Goal: Task Accomplishment & Management: Manage account settings

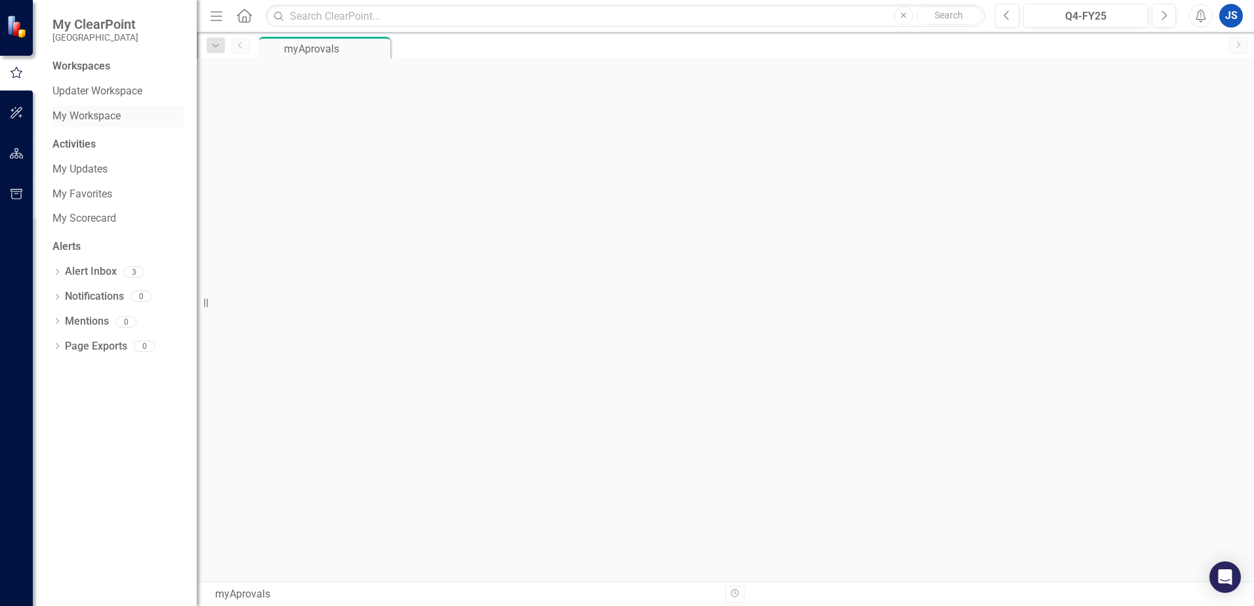
click at [91, 115] on link "My Workspace" at bounding box center [117, 116] width 131 height 15
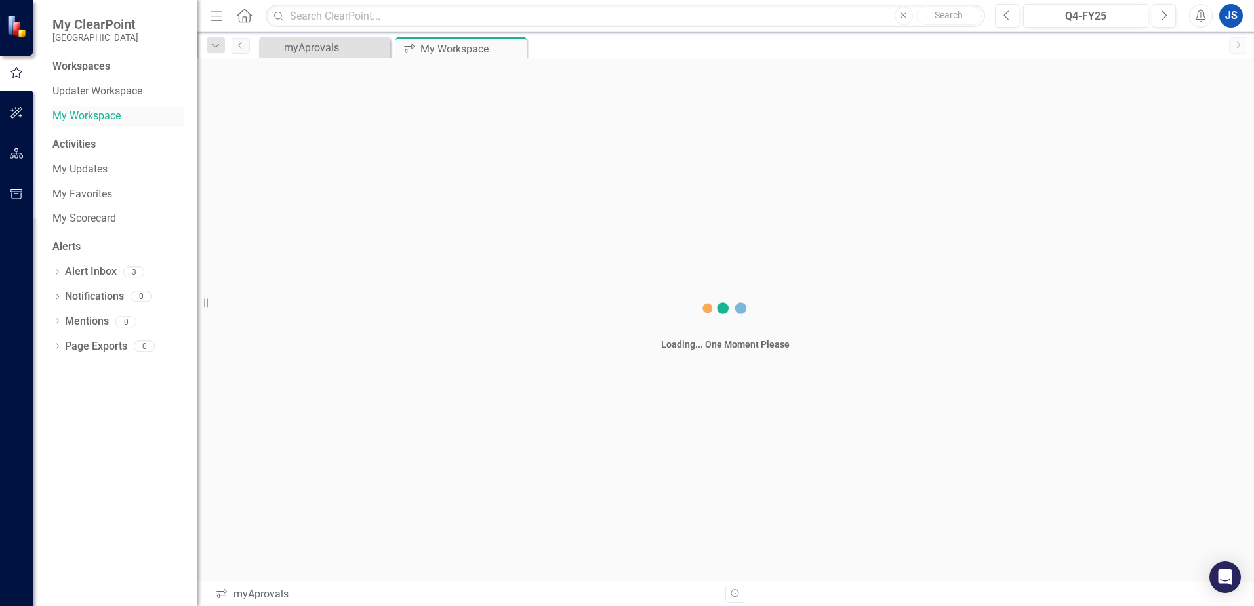
click at [91, 115] on link "My Workspace" at bounding box center [117, 116] width 131 height 15
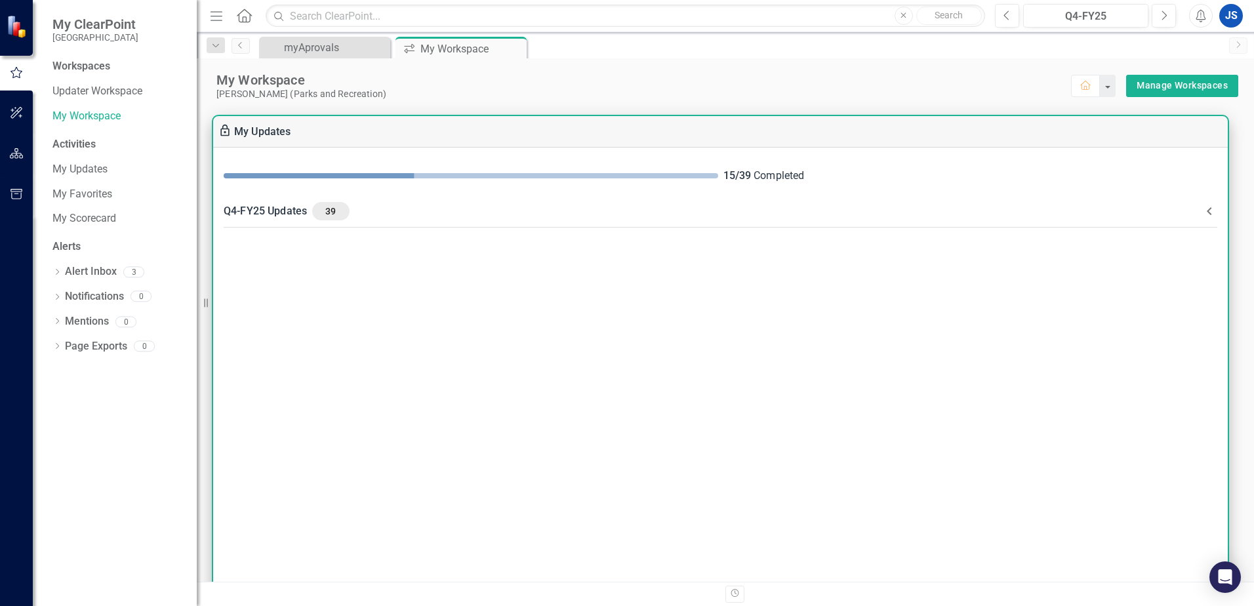
click at [287, 212] on div "Q4-FY25 Updates 39" at bounding box center [713, 211] width 978 height 18
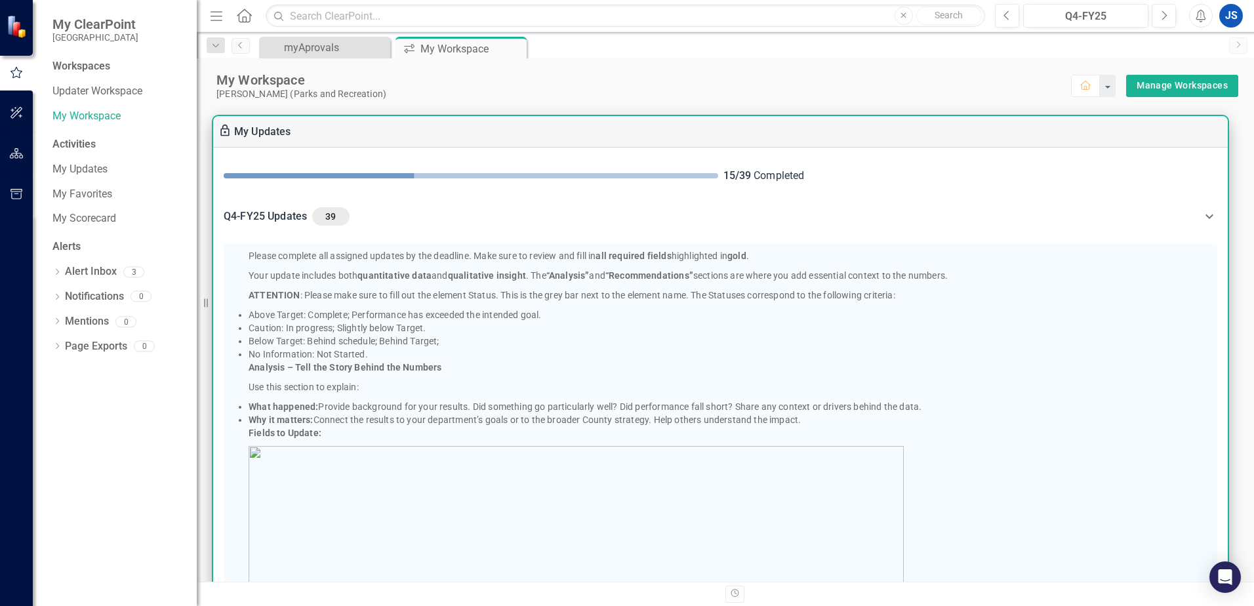
click at [287, 212] on div "Q4-FY25 Updates 39" at bounding box center [713, 216] width 978 height 18
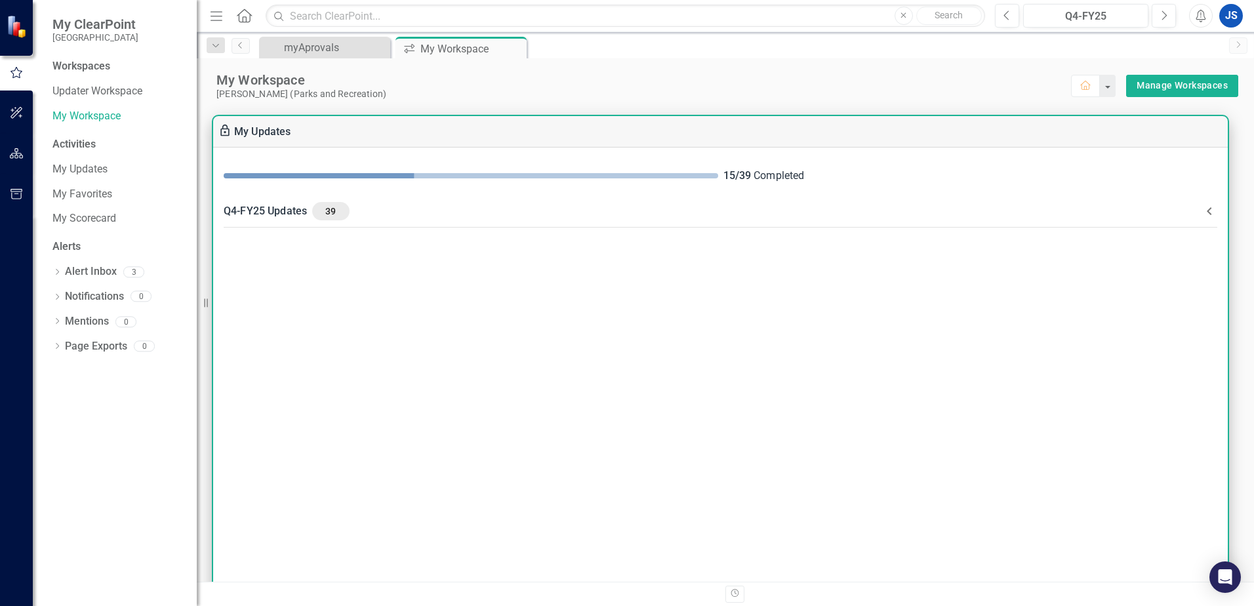
click at [287, 212] on div "Q4-FY25 Updates 39" at bounding box center [713, 211] width 978 height 18
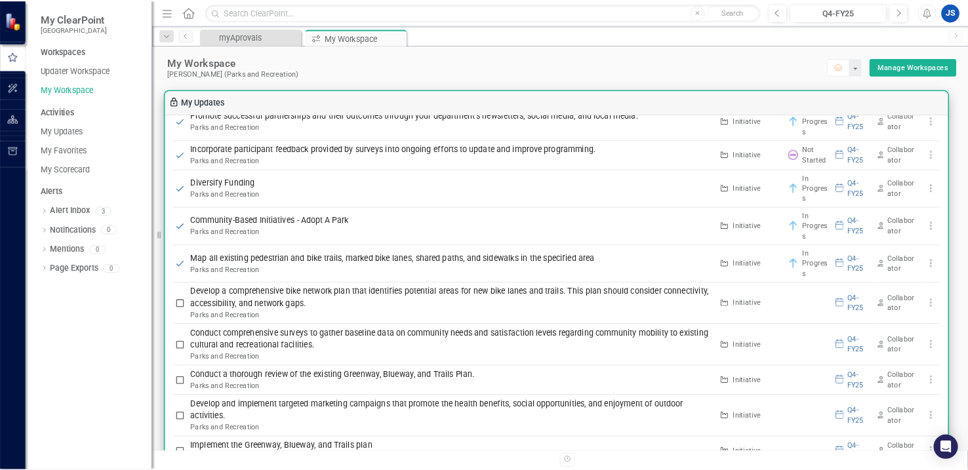
scroll to position [1508, 0]
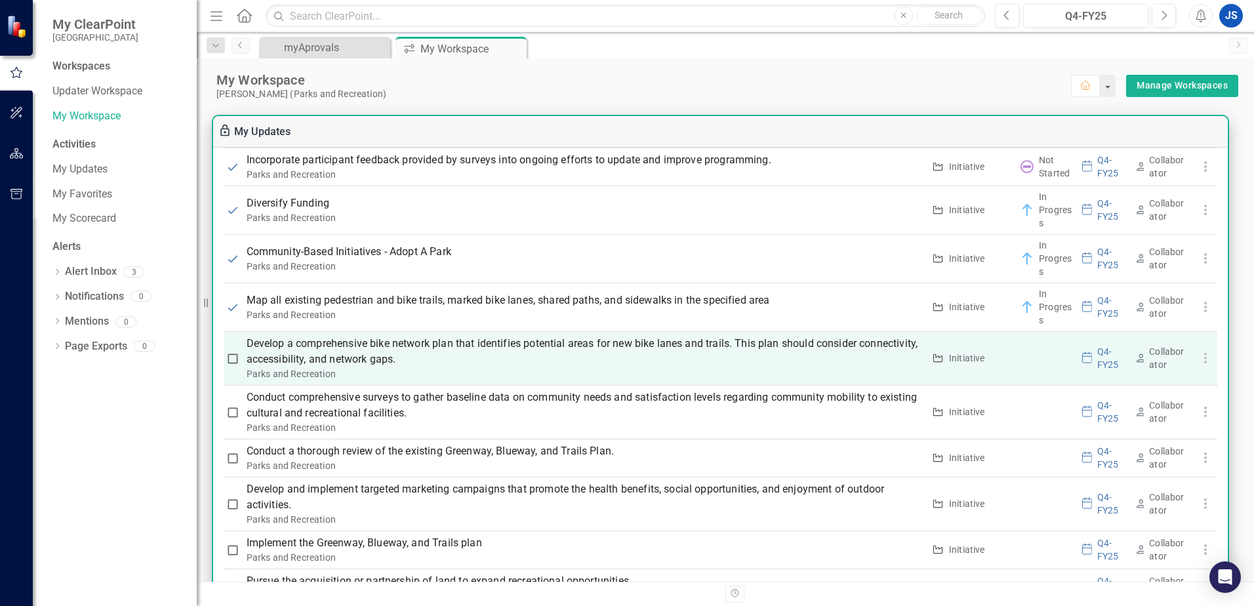
click at [390, 352] on p "Develop a comprehensive bike network plan that identifies potential areas for n…" at bounding box center [585, 351] width 677 height 31
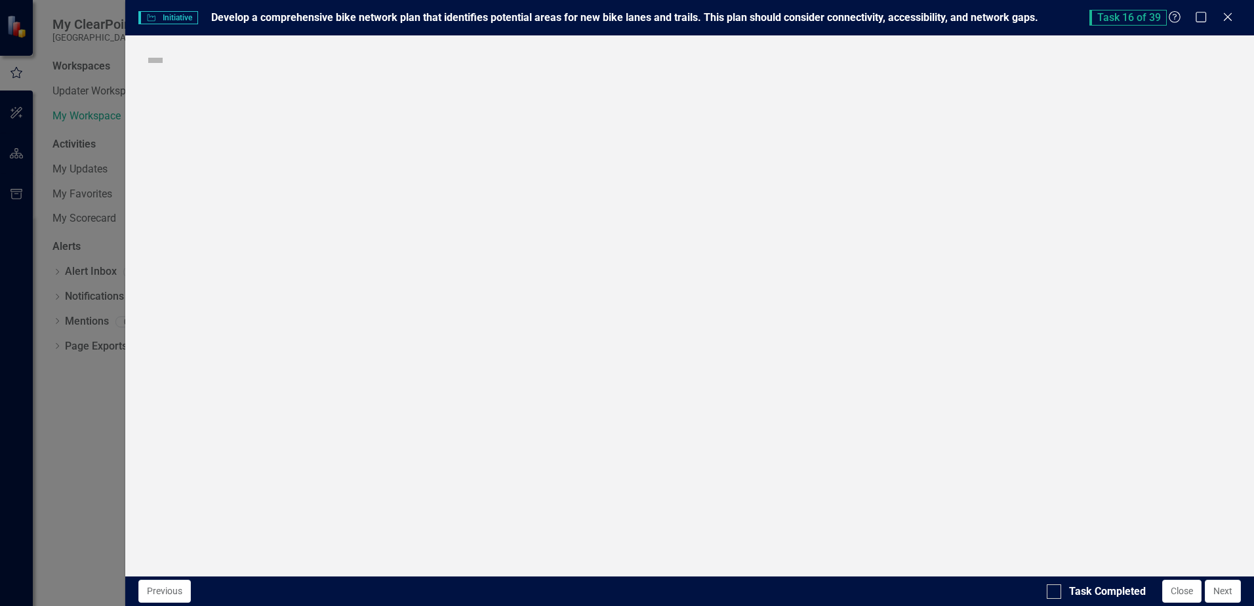
click at [390, 352] on div "Initiative Initiative Develop a comprehensive bike network plan that identifies…" at bounding box center [627, 303] width 1254 height 606
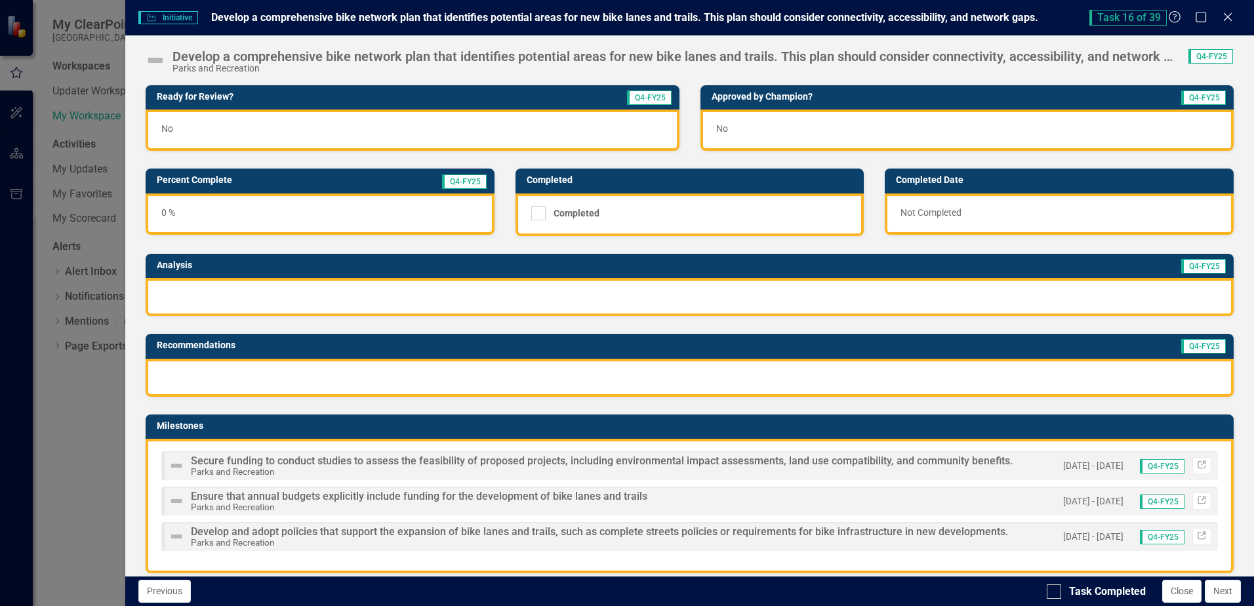
drag, startPoint x: 581, startPoint y: 9, endPoint x: 713, endPoint y: 17, distance: 132.7
click at [713, 17] on div "Initiative Initiative Develop a comprehensive bike network plan that identifies…" at bounding box center [689, 17] width 1129 height 35
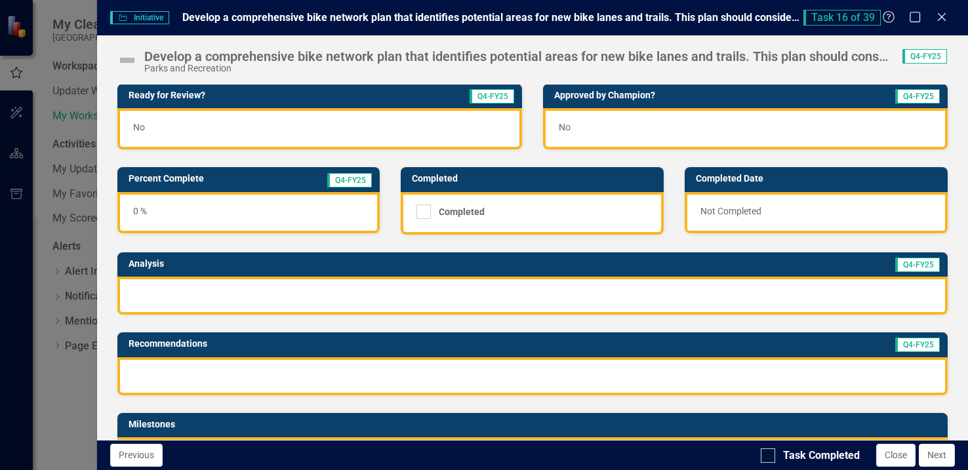
scroll to position [0, 0]
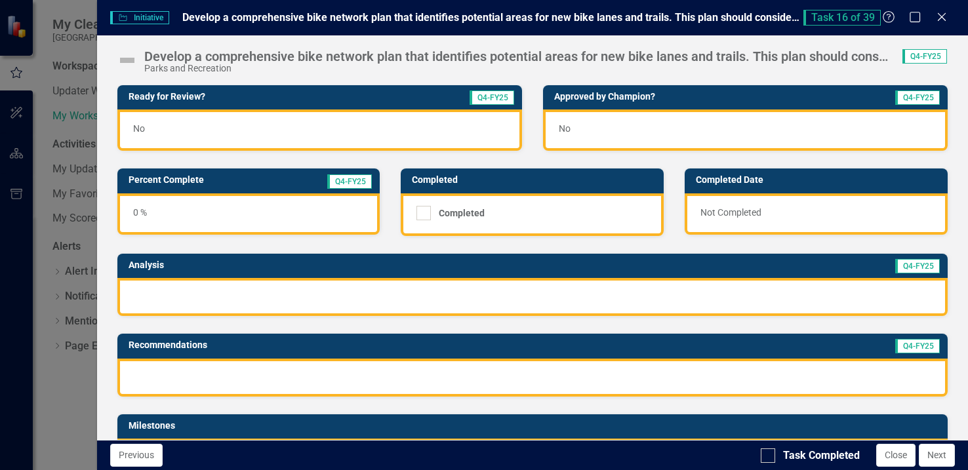
click at [125, 62] on img at bounding box center [127, 60] width 21 height 21
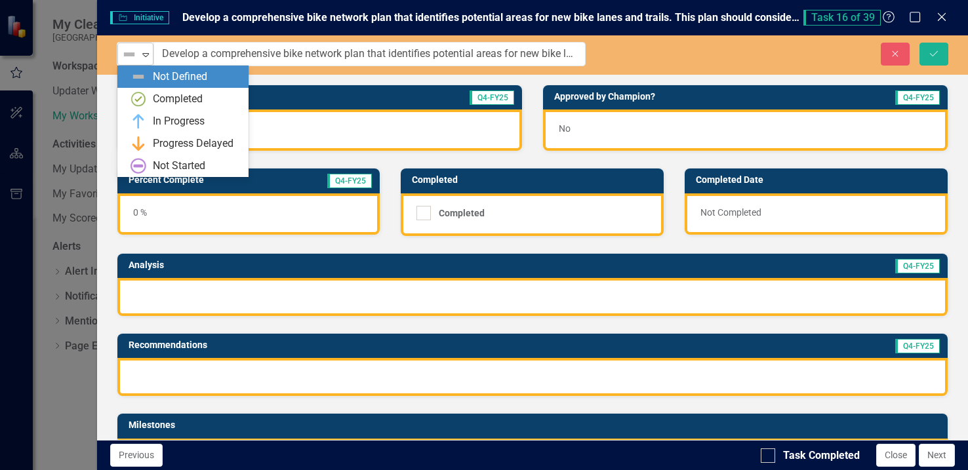
click at [147, 57] on icon "Expand" at bounding box center [145, 54] width 13 height 10
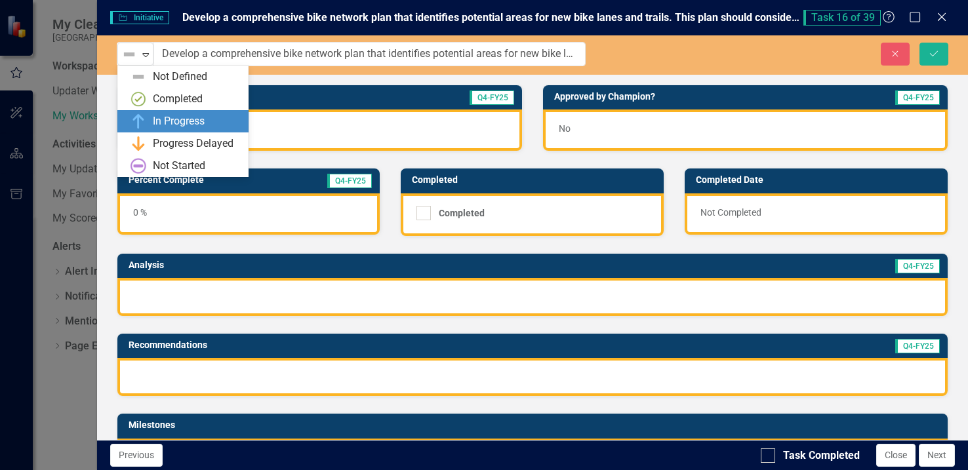
click at [169, 125] on div "In Progress" at bounding box center [179, 121] width 52 height 15
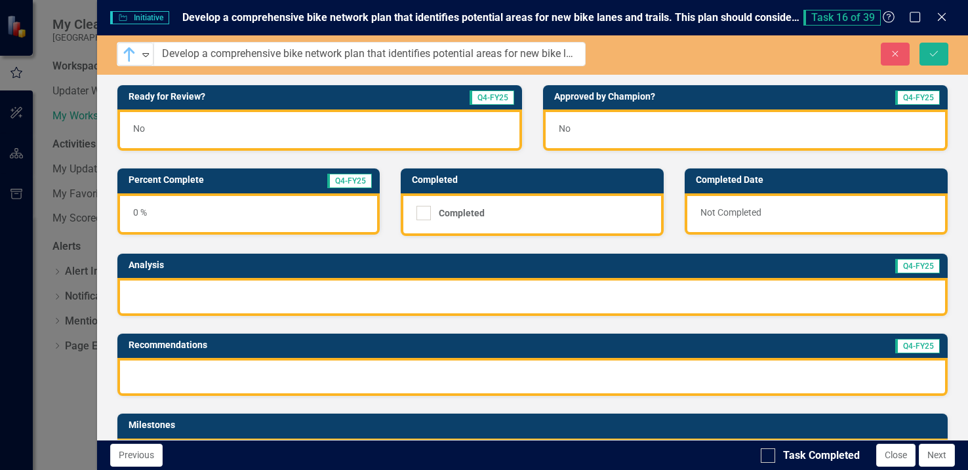
click at [167, 186] on td "Percent Complete" at bounding box center [205, 182] width 152 height 20
click at [167, 185] on h3 "Percent Complete" at bounding box center [205, 180] width 152 height 10
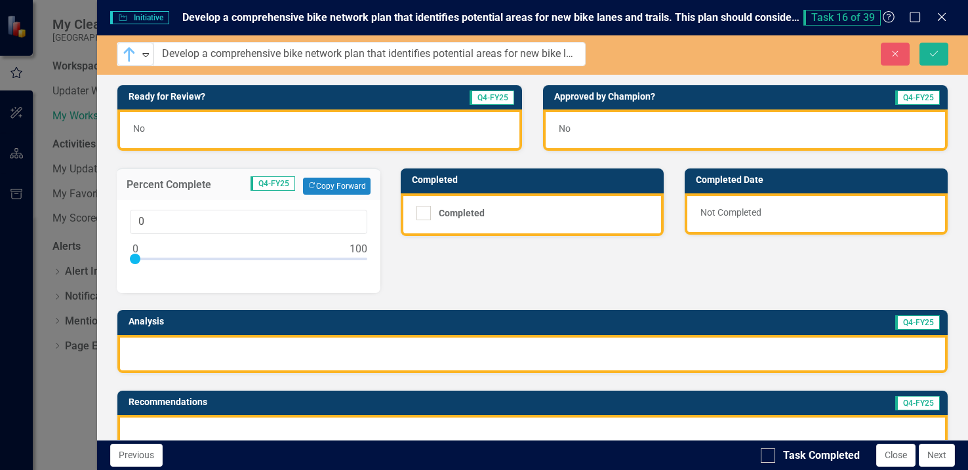
click at [157, 256] on div at bounding box center [249, 262] width 238 height 16
type input "10"
click at [228, 338] on div at bounding box center [532, 354] width 830 height 38
click at [224, 342] on div at bounding box center [532, 354] width 830 height 38
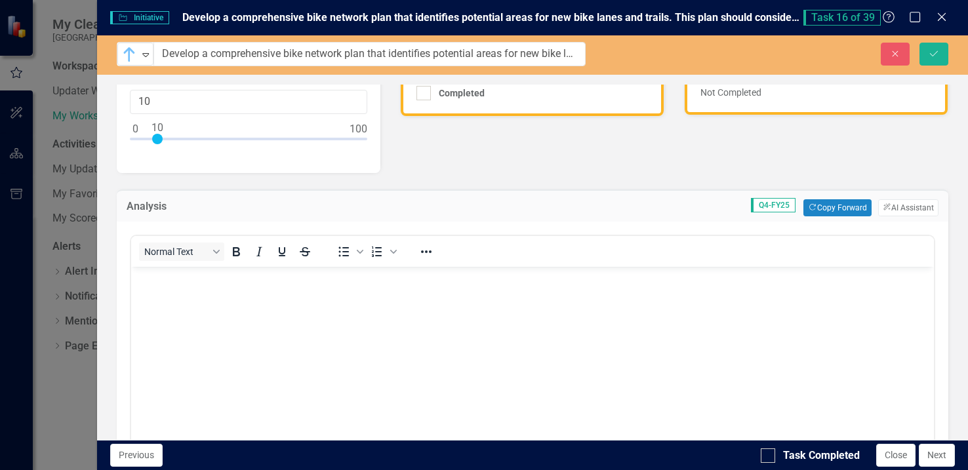
scroll to position [131, 0]
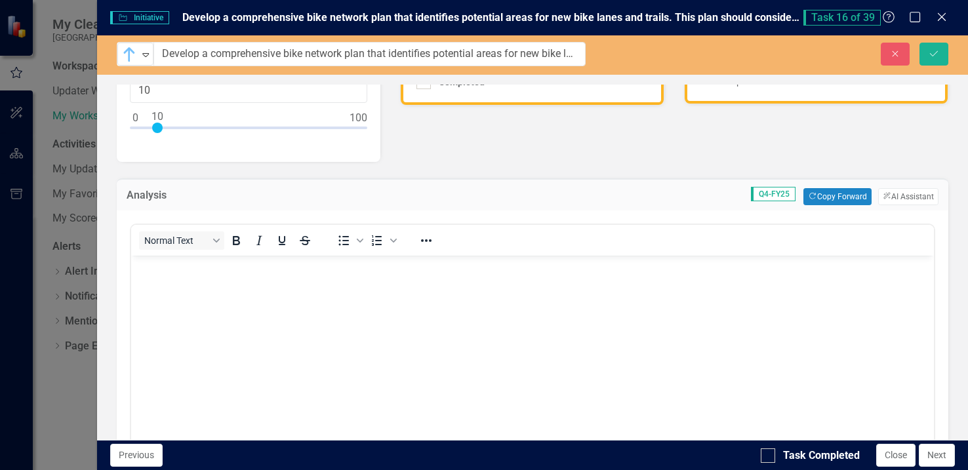
click at [211, 302] on body "Rich Text Area. Press ALT-0 for help." at bounding box center [531, 354] width 803 height 197
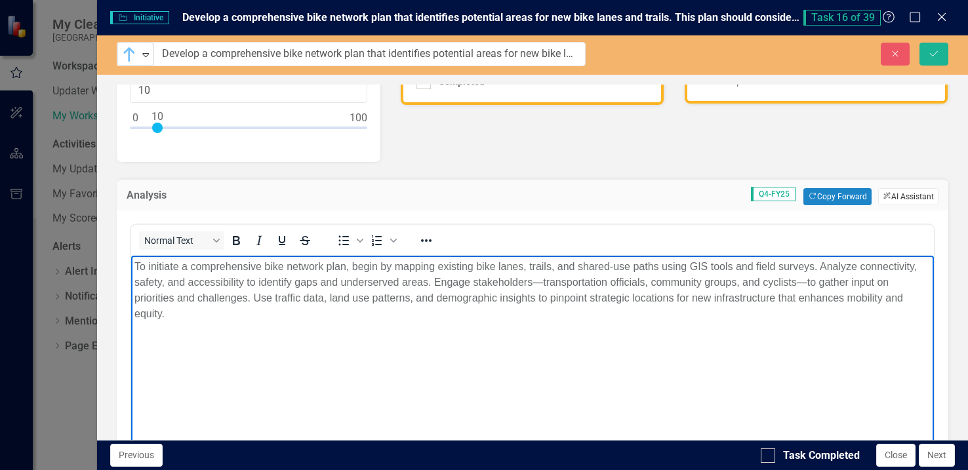
click at [894, 196] on button "ClearPoint AI AI Assistant" at bounding box center [908, 196] width 60 height 17
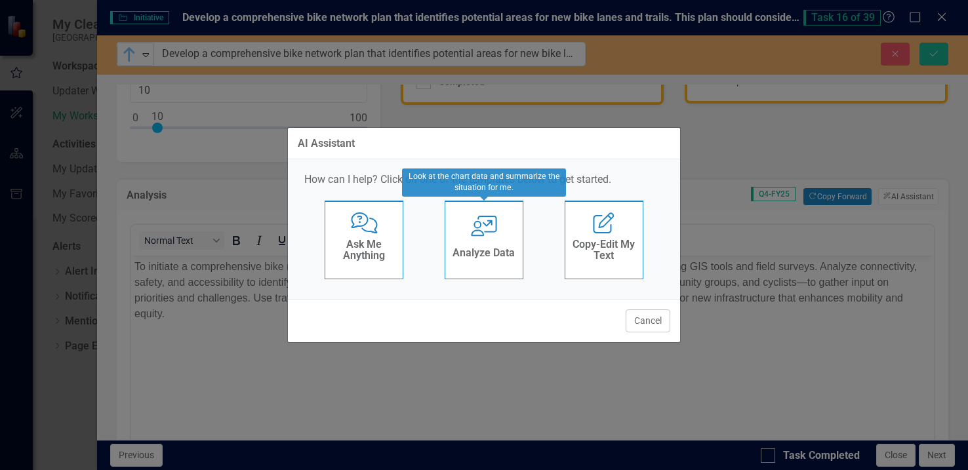
click at [481, 244] on div "Analyze Data" at bounding box center [483, 255] width 62 height 22
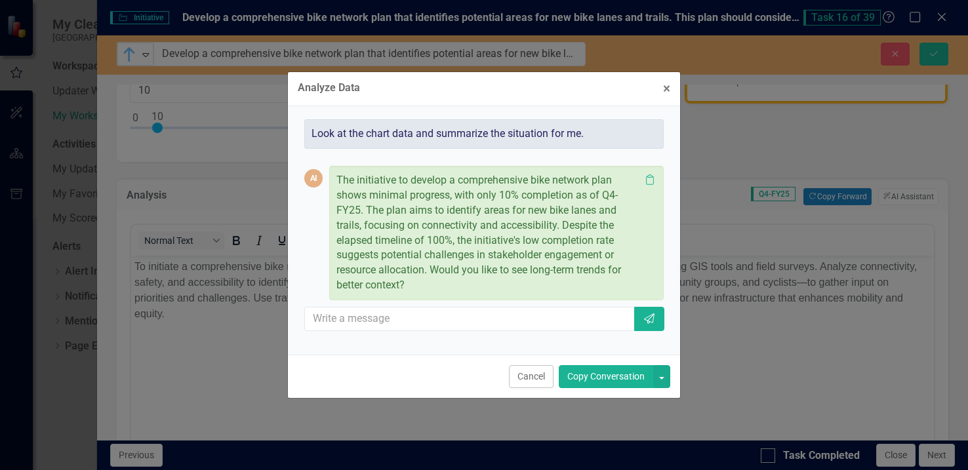
click at [581, 379] on button "Copy Conversation" at bounding box center [606, 376] width 94 height 23
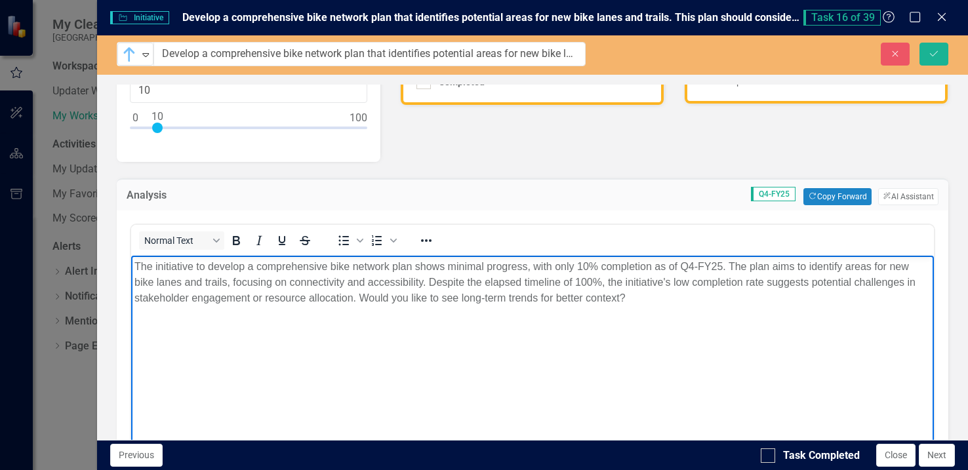
click at [645, 303] on p "The initiative to develop a comprehensive bike network plan shows minimal progr…" at bounding box center [532, 282] width 796 height 47
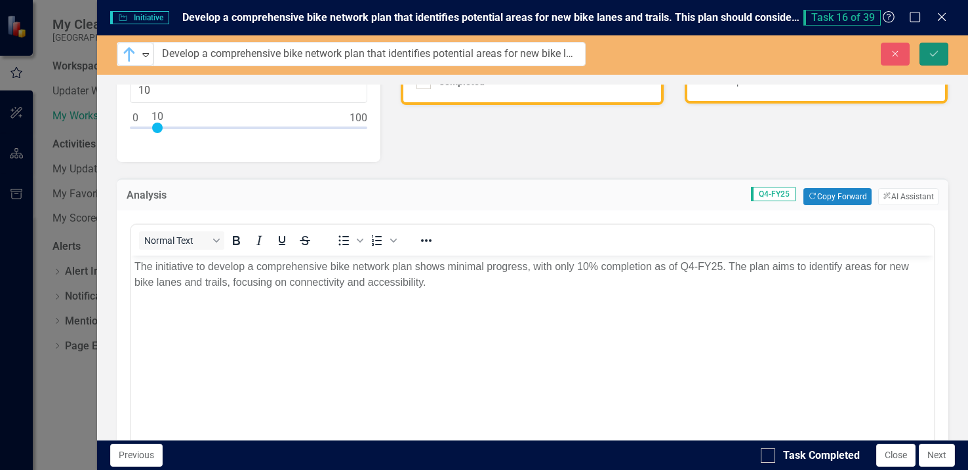
click at [931, 58] on icon "Save" at bounding box center [934, 53] width 12 height 9
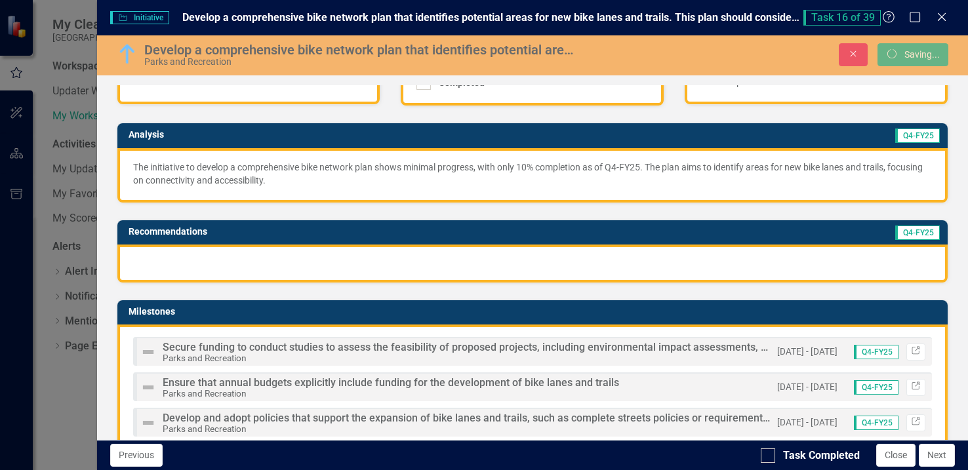
scroll to position [125, 0]
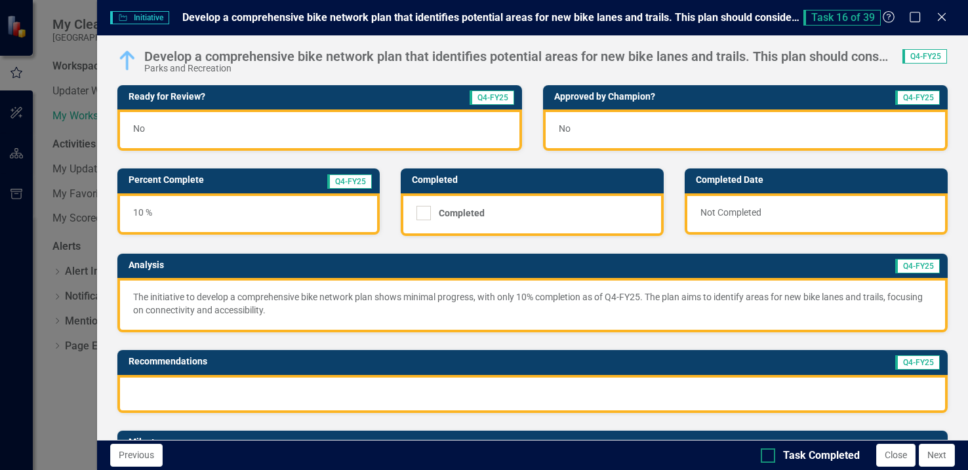
click at [770, 457] on div at bounding box center [768, 456] width 14 height 14
click at [769, 457] on input "Task Completed" at bounding box center [765, 453] width 9 height 9
checkbox input "true"
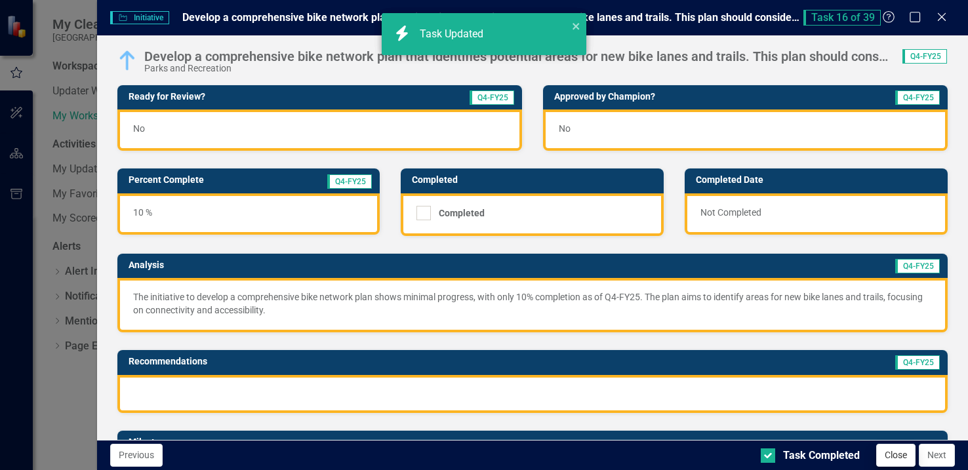
checkbox input "true"
click at [938, 456] on button "Next" at bounding box center [937, 455] width 36 height 23
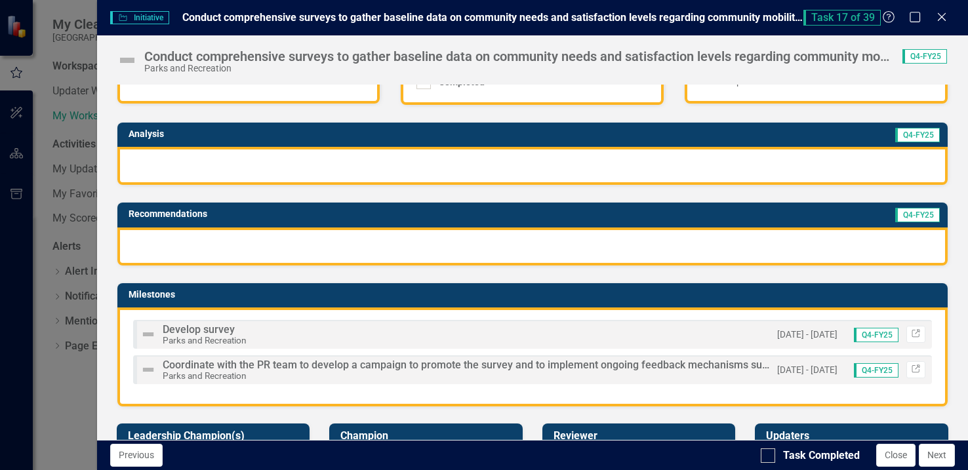
scroll to position [0, 0]
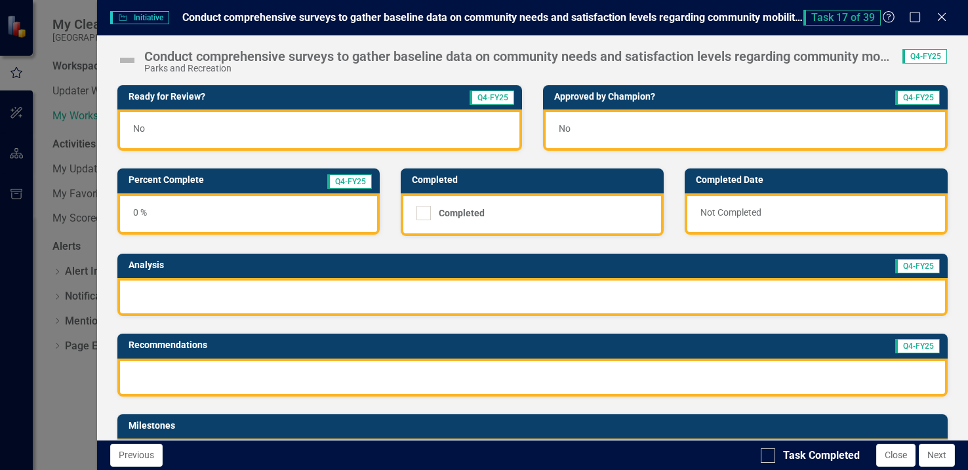
click at [835, 60] on div "Conduct comprehensive surveys to gather baseline data on community needs and sa…" at bounding box center [516, 56] width 745 height 14
click at [128, 62] on img at bounding box center [127, 60] width 21 height 21
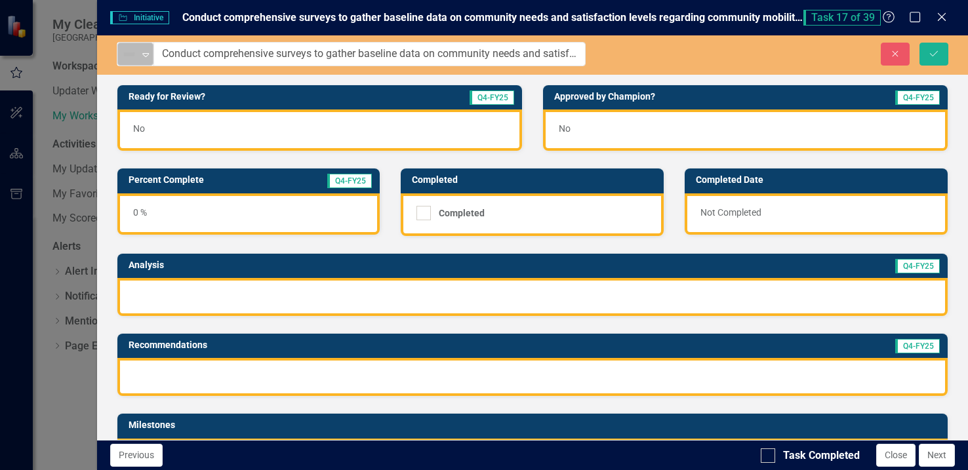
click at [146, 57] on icon "Expand" at bounding box center [145, 54] width 13 height 10
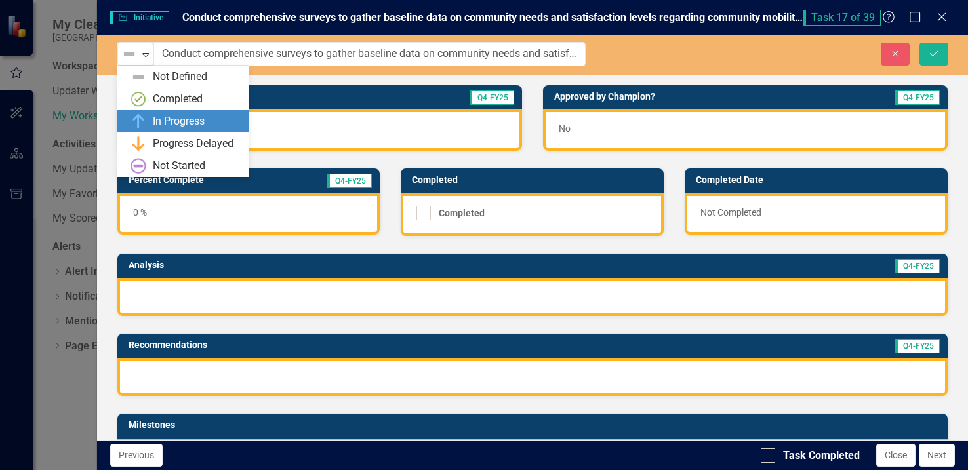
click at [163, 121] on div "In Progress" at bounding box center [179, 121] width 52 height 15
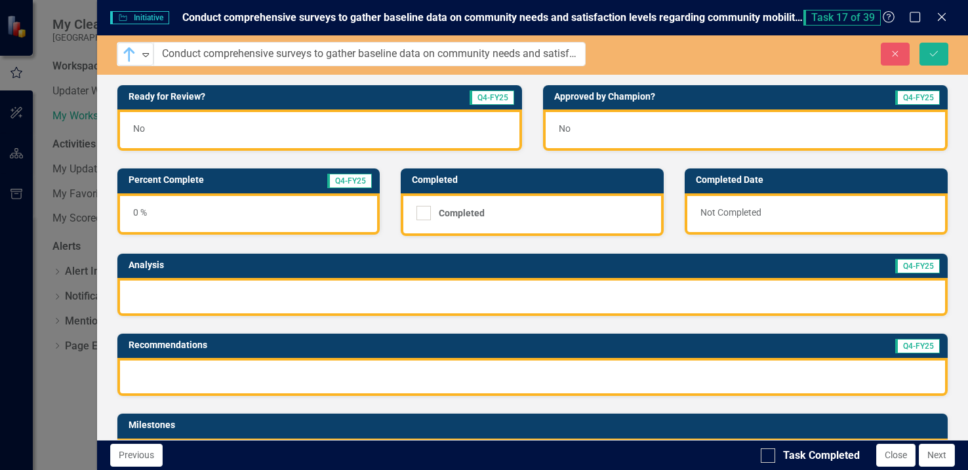
click at [163, 207] on div "0 %" at bounding box center [248, 213] width 263 height 41
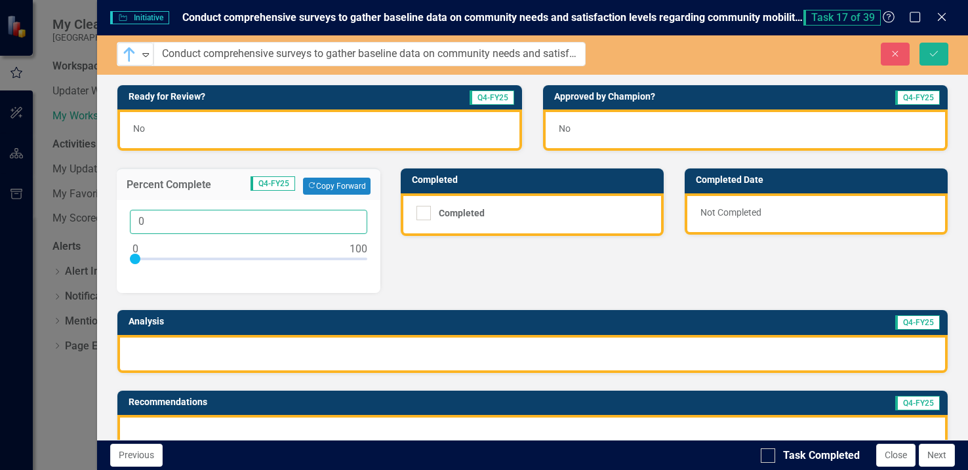
click at [153, 224] on input "0" at bounding box center [249, 222] width 238 height 24
click at [162, 256] on div at bounding box center [249, 262] width 238 height 16
click at [156, 256] on div at bounding box center [249, 262] width 238 height 16
click at [159, 256] on div at bounding box center [155, 259] width 10 height 10
click at [161, 258] on div at bounding box center [249, 262] width 238 height 16
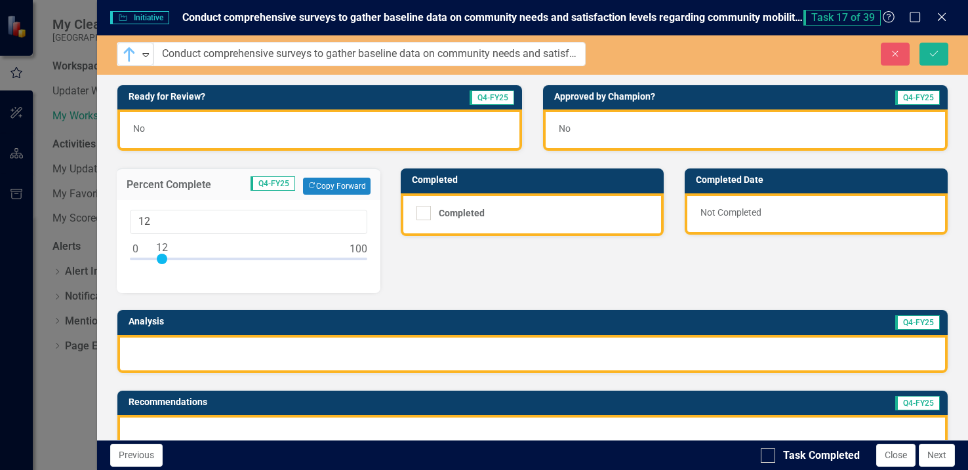
click at [159, 258] on div at bounding box center [162, 259] width 10 height 10
click at [160, 219] on input "12" at bounding box center [249, 222] width 238 height 24
type input "10"
click at [437, 18] on span "Conduct comprehensive surveys to gather baseline data on community needs and sa…" at bounding box center [598, 17] width 833 height 12
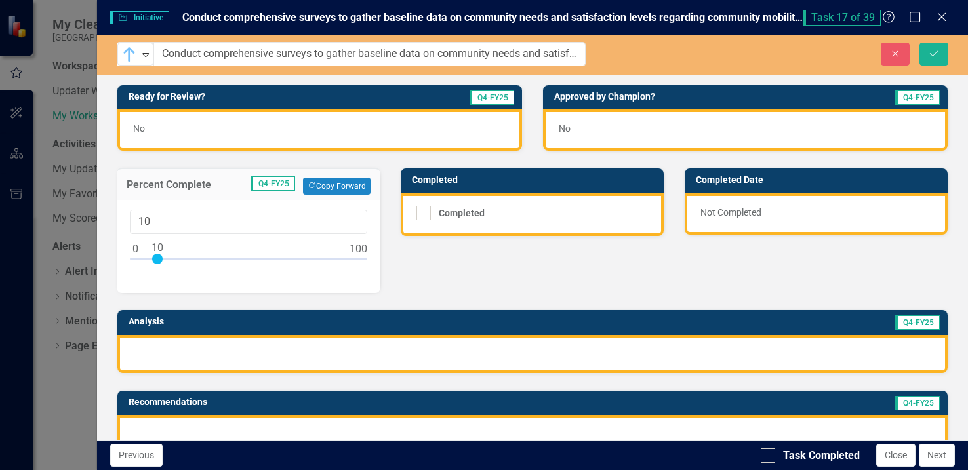
click at [161, 20] on span "Initiative Initiative" at bounding box center [139, 17] width 59 height 13
click at [144, 20] on span "Initiative Initiative" at bounding box center [139, 17] width 59 height 13
click at [190, 348] on div at bounding box center [532, 354] width 830 height 38
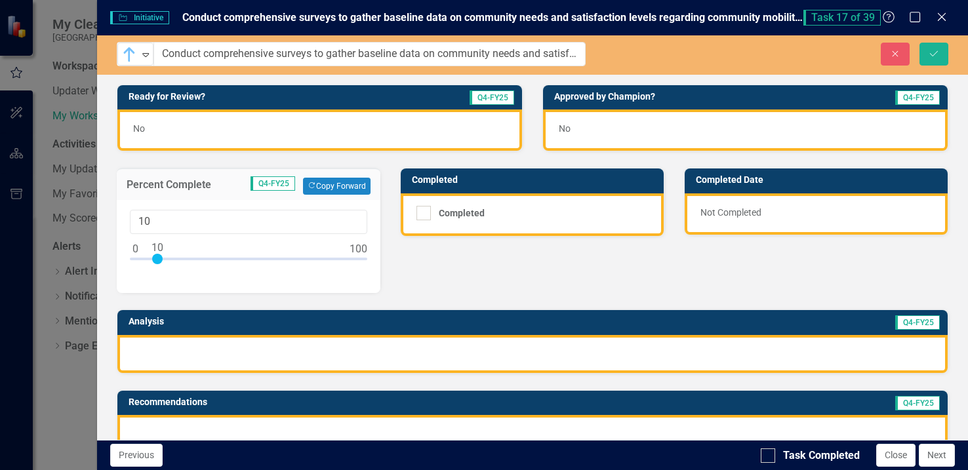
click at [190, 348] on div at bounding box center [532, 354] width 830 height 38
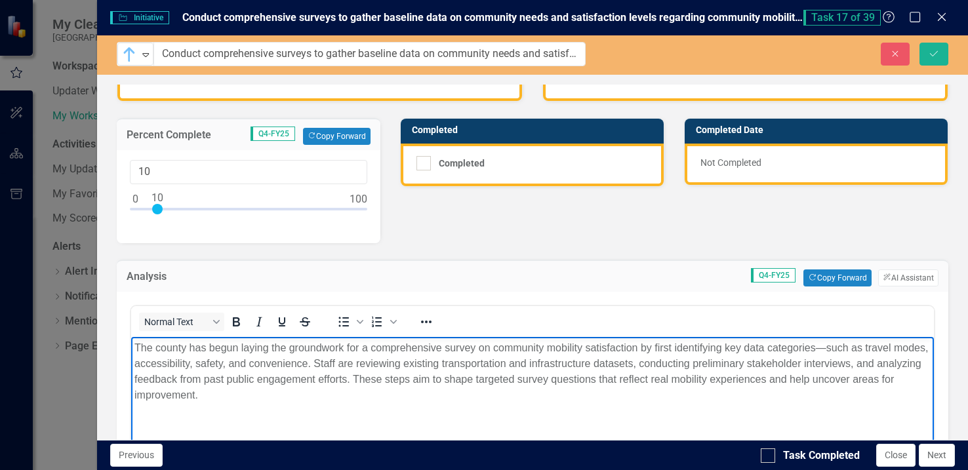
scroll to position [131, 0]
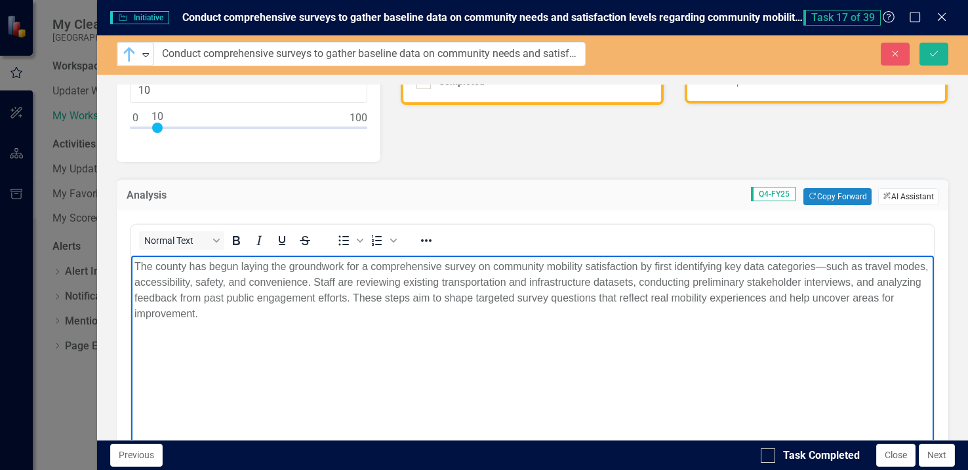
click at [883, 196] on button "ClearPoint AI AI Assistant" at bounding box center [908, 196] width 60 height 17
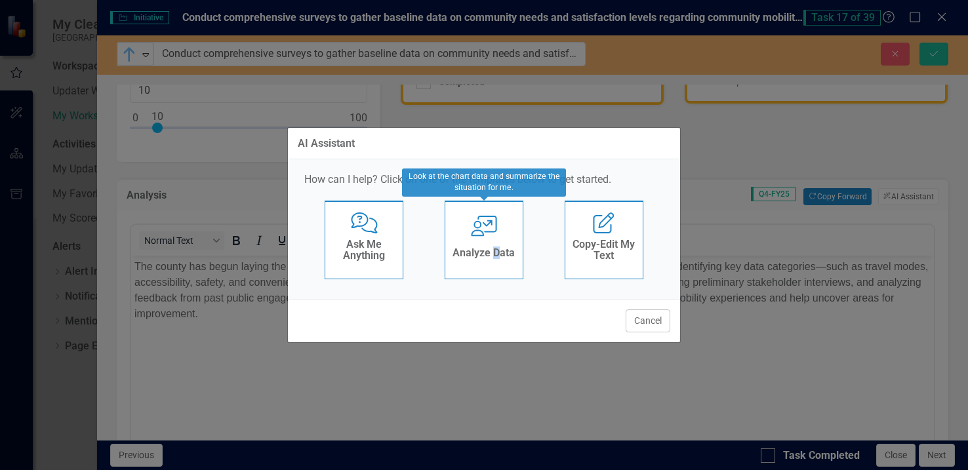
click at [500, 241] on div "User with Chart Analyze Data" at bounding box center [484, 240] width 79 height 79
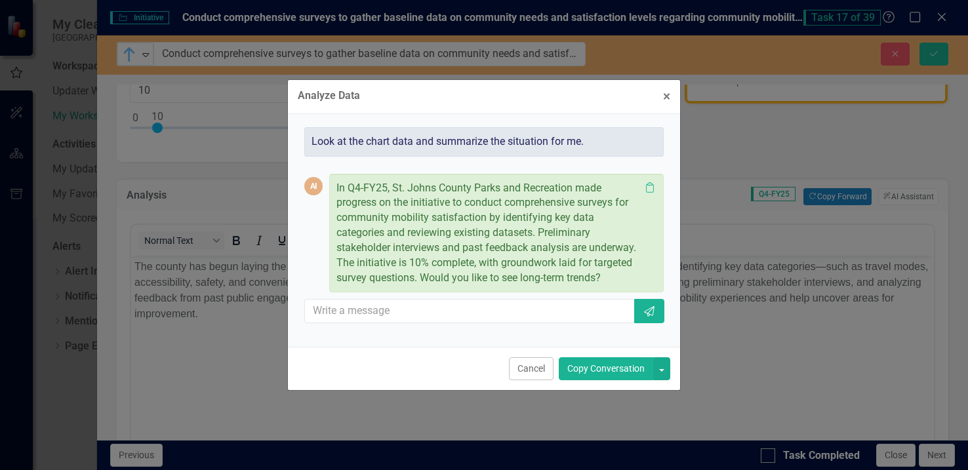
click at [602, 369] on button "Copy Conversation" at bounding box center [606, 368] width 94 height 23
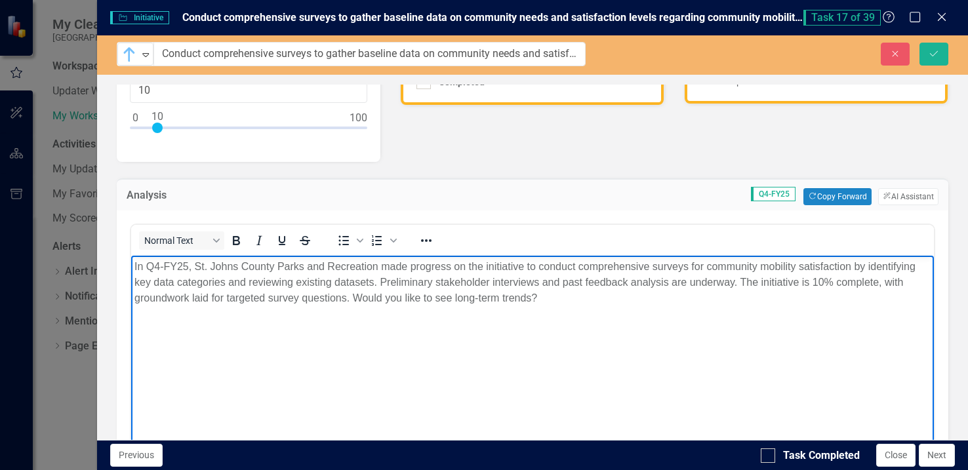
click at [552, 302] on p "In Q4-FY25, St. Johns County Parks and Recreation made progress on the initiati…" at bounding box center [532, 282] width 796 height 47
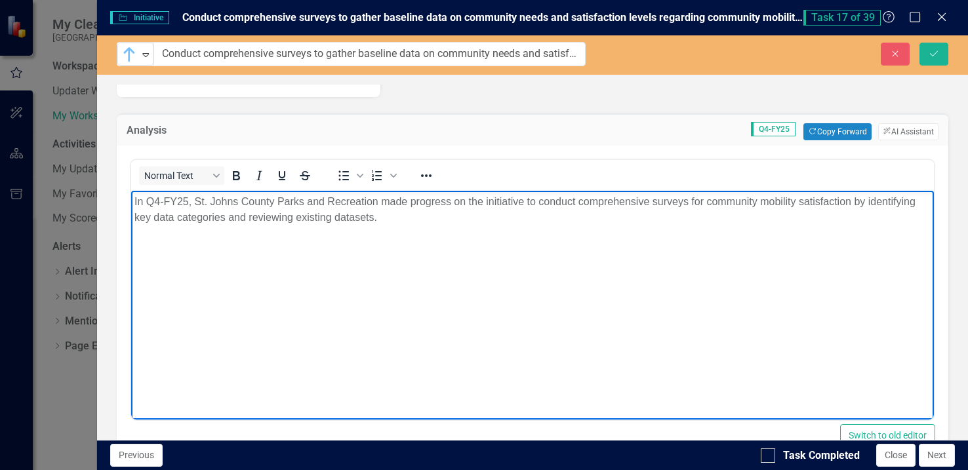
scroll to position [0, 0]
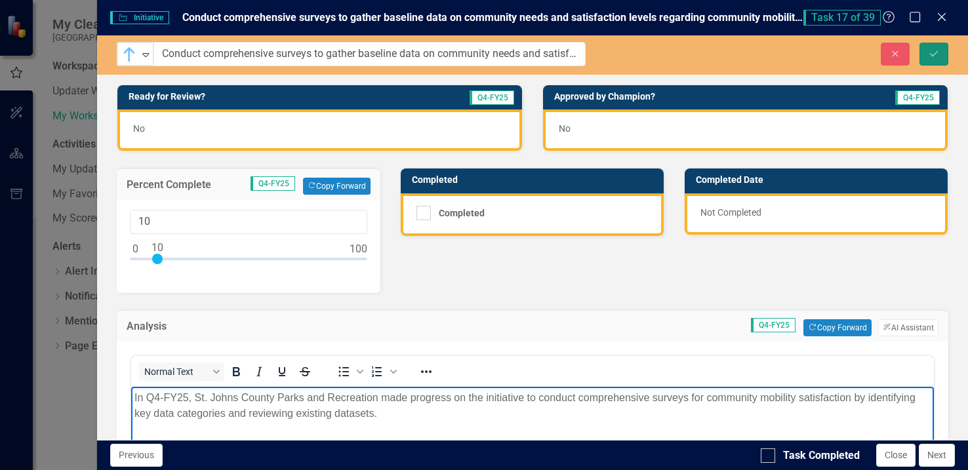
click at [927, 56] on button "Save" at bounding box center [933, 54] width 29 height 23
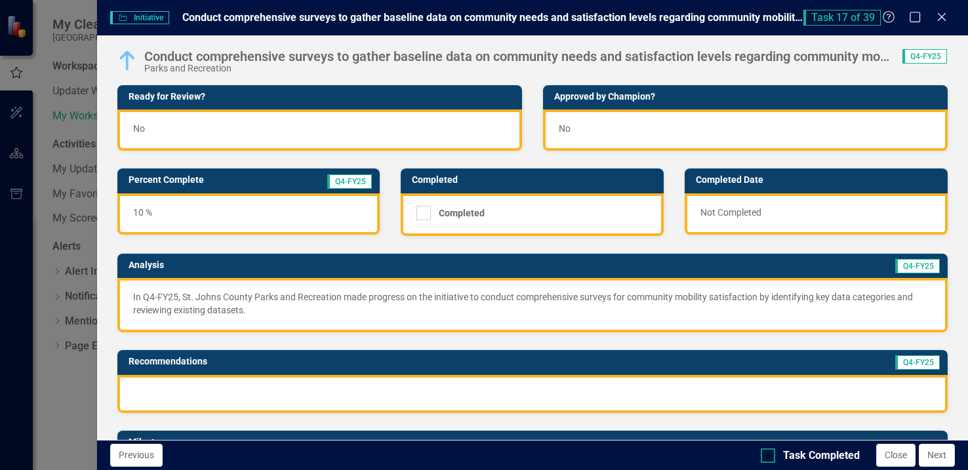
scroll to position [131, 0]
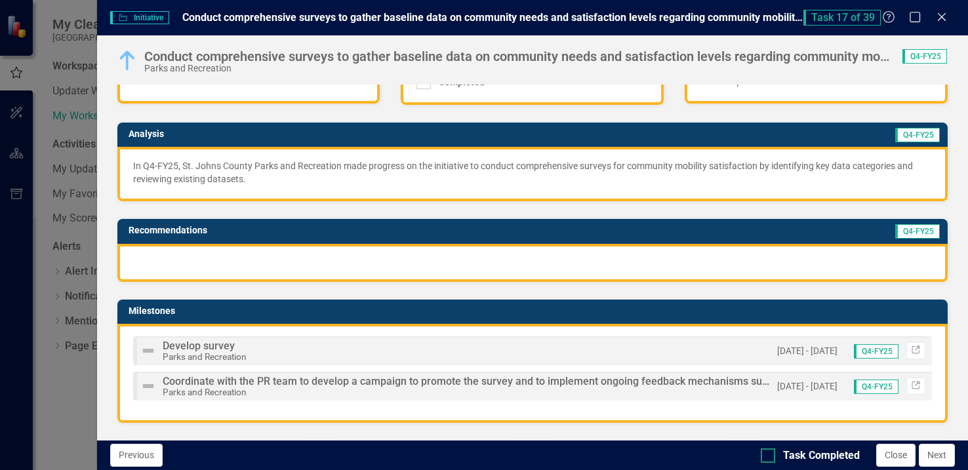
click at [770, 455] on div at bounding box center [768, 456] width 14 height 14
click at [769, 455] on input "Task Completed" at bounding box center [765, 453] width 9 height 9
checkbox input "true"
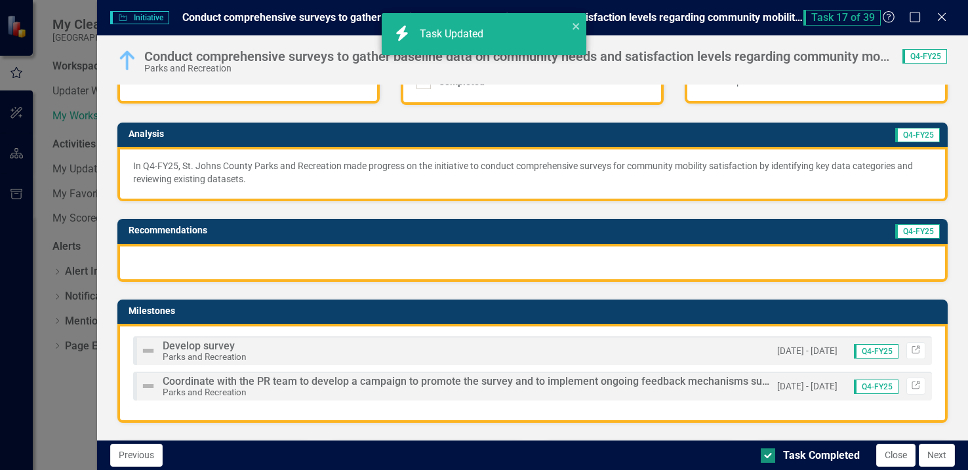
checkbox input "true"
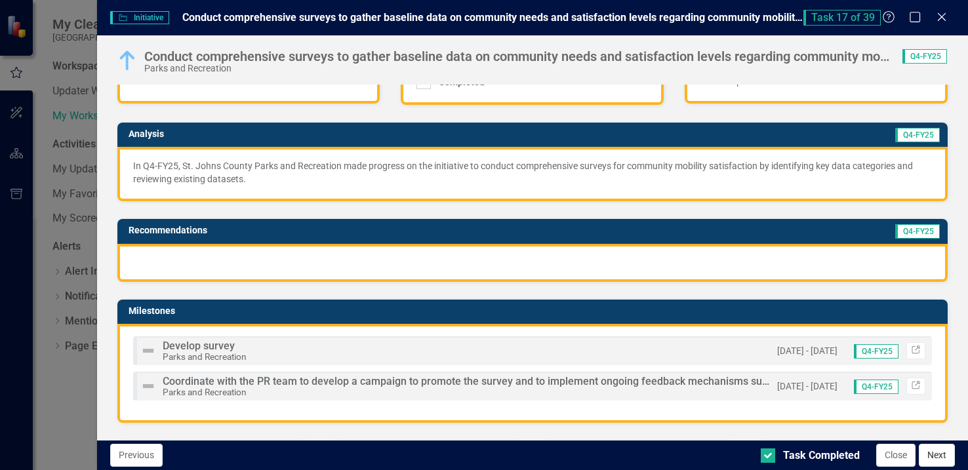
click at [937, 454] on button "Next" at bounding box center [937, 455] width 36 height 23
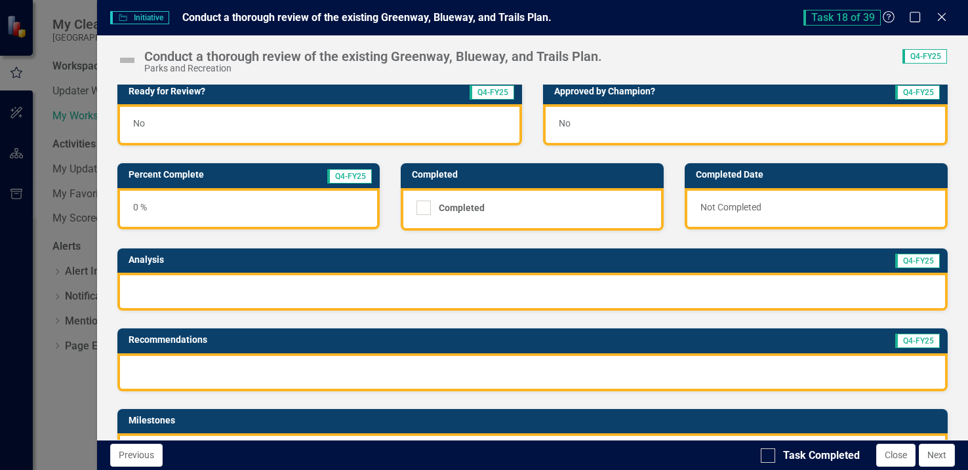
scroll to position [0, 0]
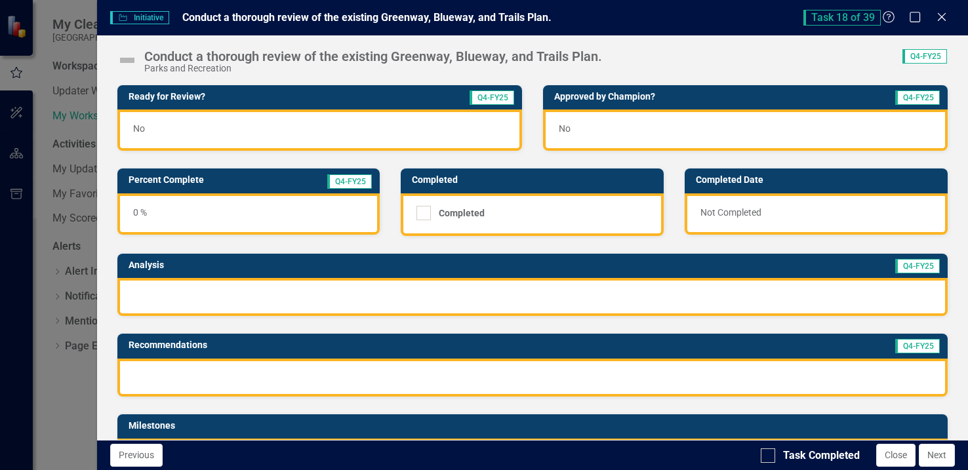
click at [170, 266] on h3 "Analysis" at bounding box center [306, 265] width 354 height 10
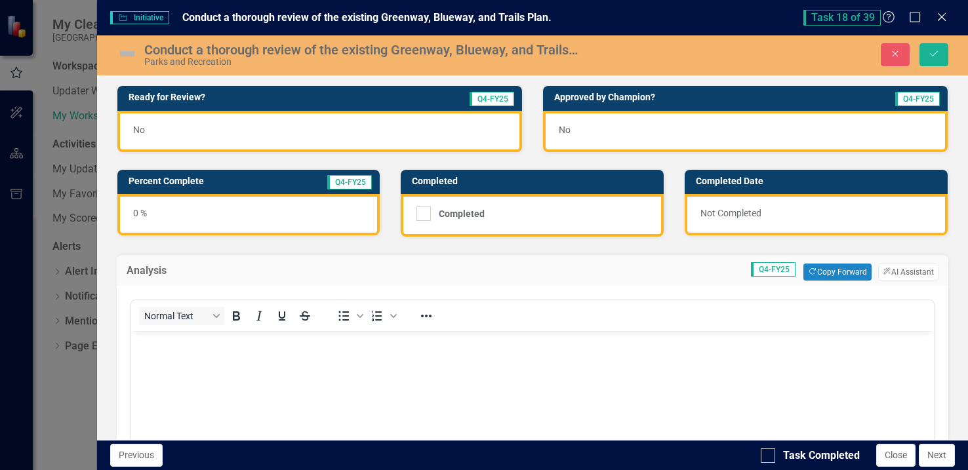
click at [171, 380] on body "Rich Text Area. Press ALT-0 for help." at bounding box center [531, 429] width 803 height 197
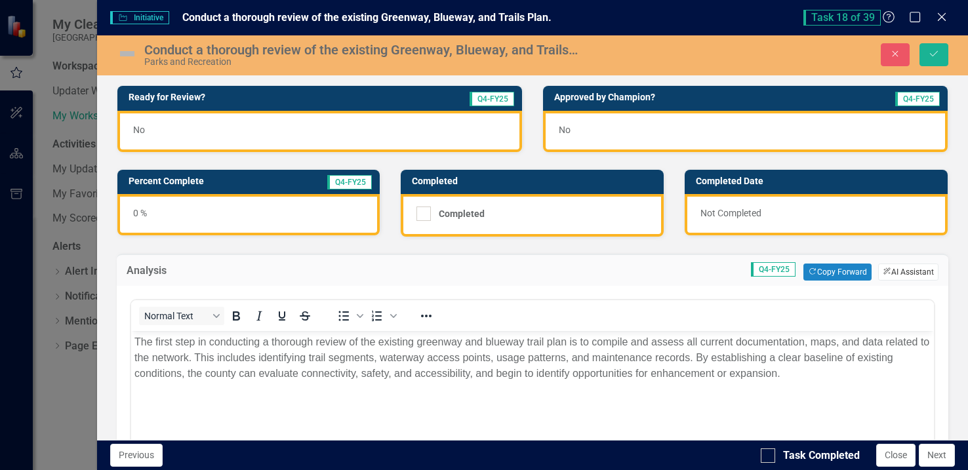
click at [885, 271] on button "ClearPoint AI AI Assistant" at bounding box center [908, 272] width 60 height 17
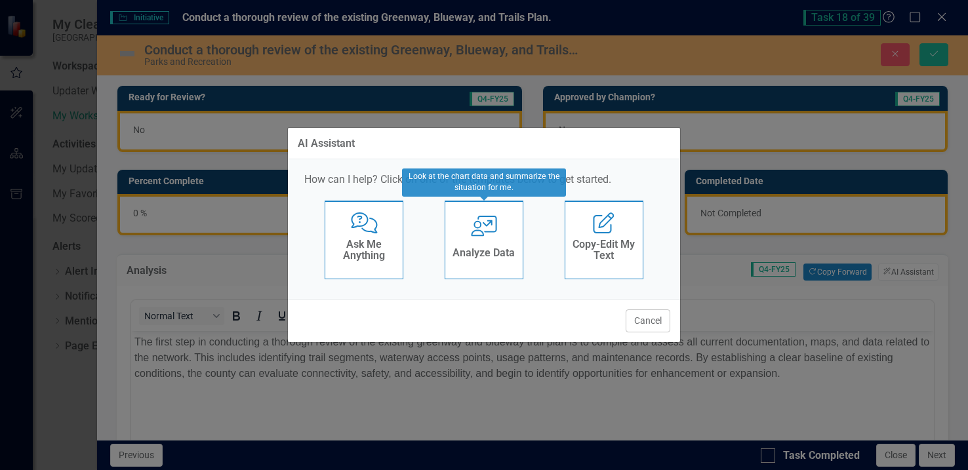
click at [479, 244] on div "Analyze Data" at bounding box center [483, 255] width 62 height 22
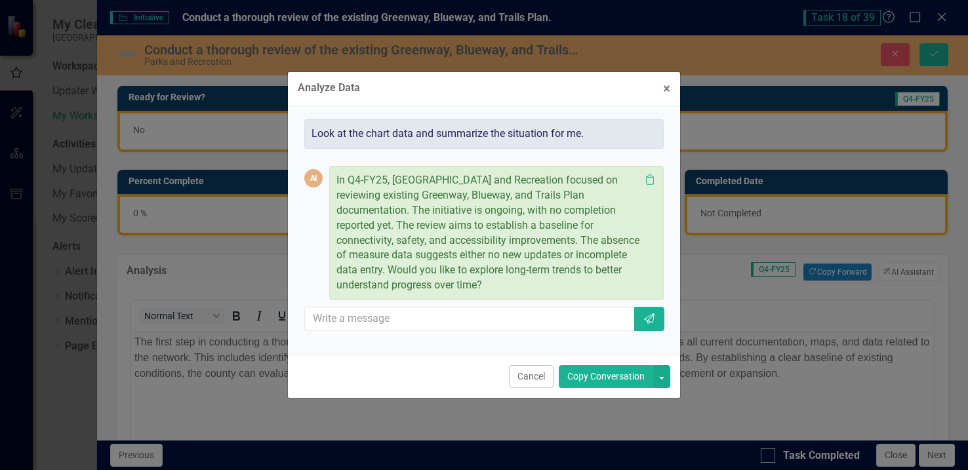
click at [582, 374] on button "Copy Conversation" at bounding box center [606, 376] width 94 height 23
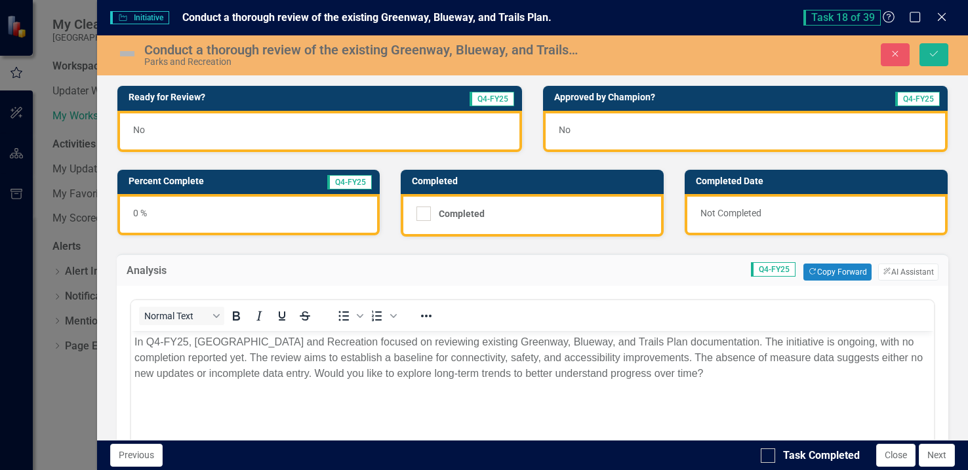
click at [709, 384] on body "In Q4-FY25, [GEOGRAPHIC_DATA] and Recreation focused on reviewing existing Gree…" at bounding box center [531, 429] width 803 height 197
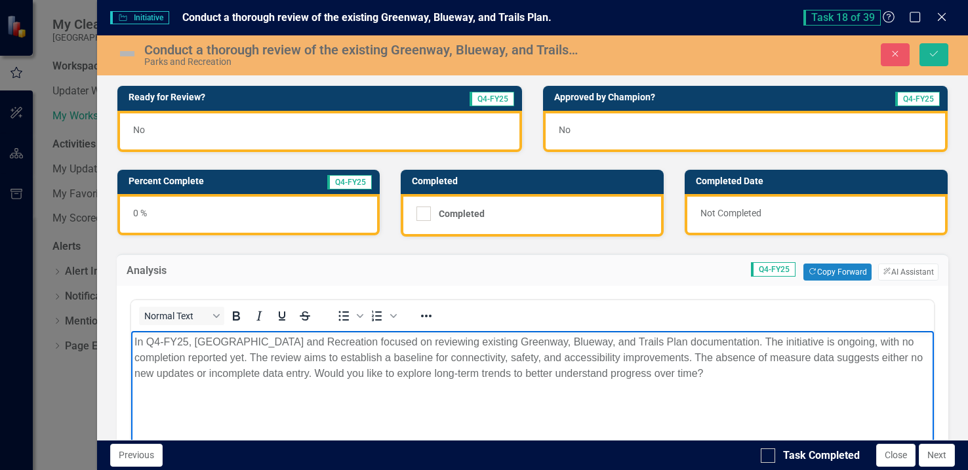
click at [731, 374] on p "In Q4-FY25, [GEOGRAPHIC_DATA] and Recreation focused on reviewing existing Gree…" at bounding box center [532, 357] width 796 height 47
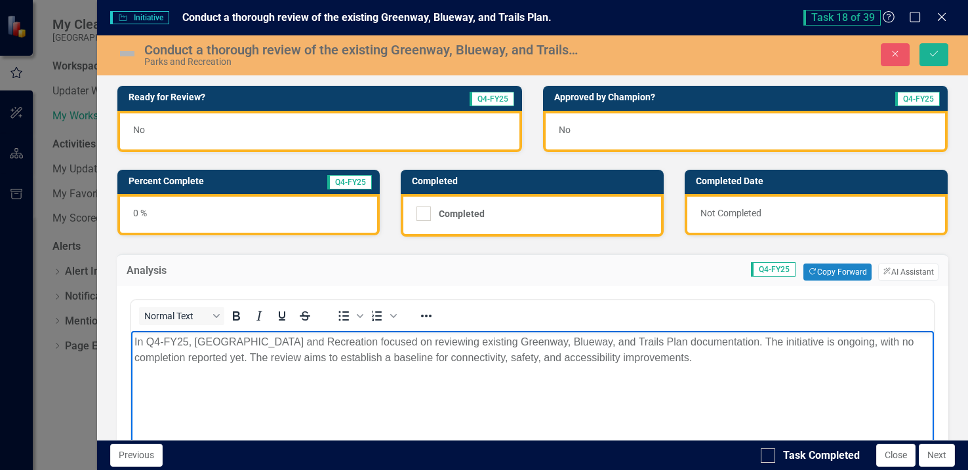
click at [125, 54] on img at bounding box center [127, 53] width 21 height 21
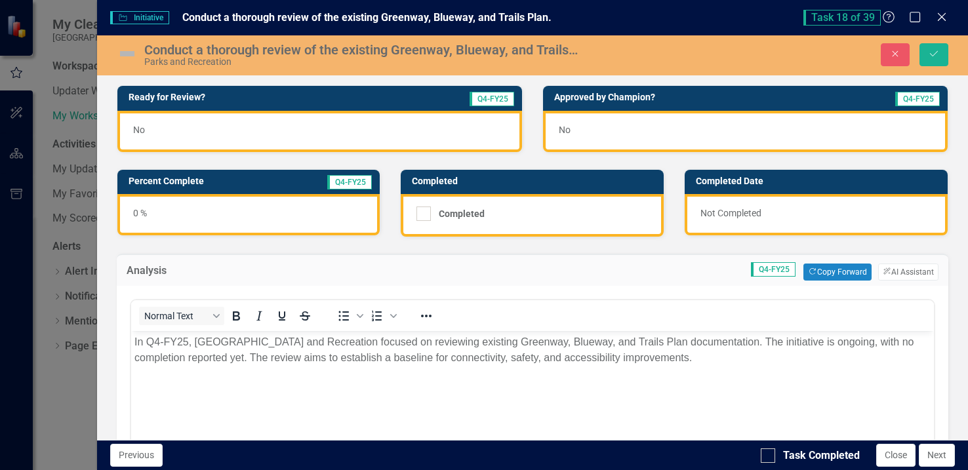
click at [125, 54] on img at bounding box center [127, 53] width 21 height 21
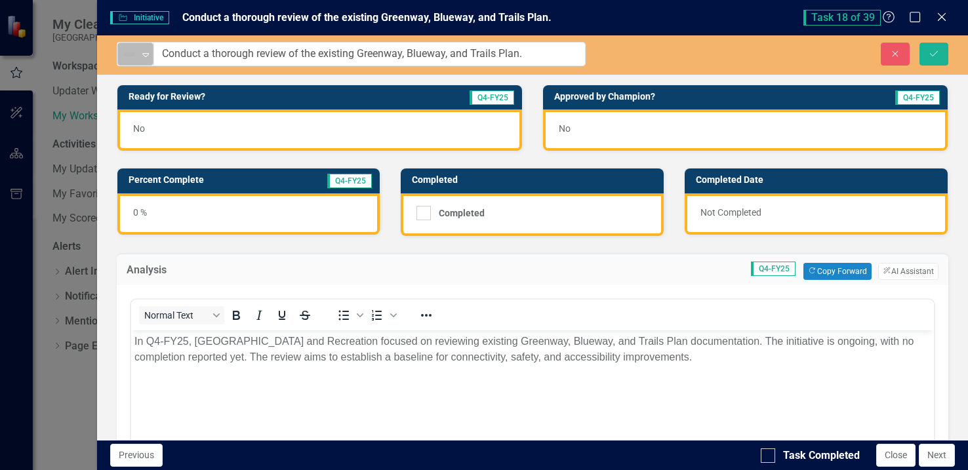
click at [147, 56] on icon at bounding box center [145, 55] width 7 height 4
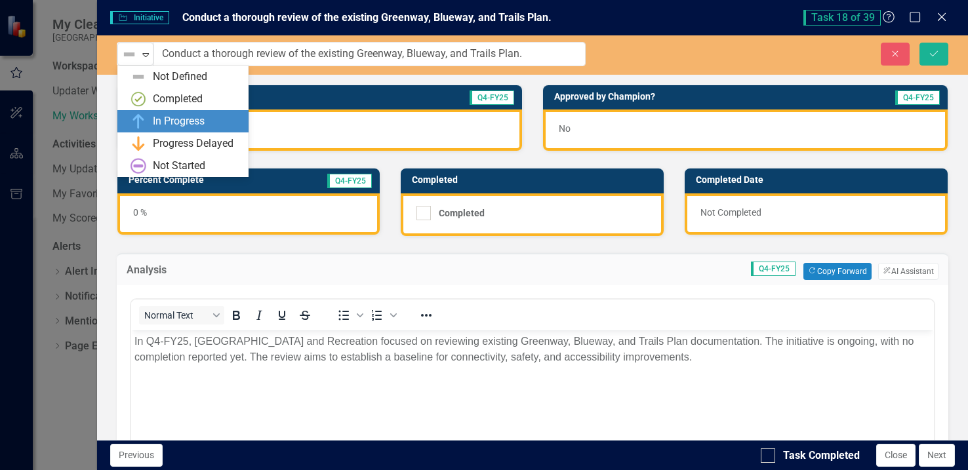
click at [159, 121] on div "In Progress" at bounding box center [179, 121] width 52 height 15
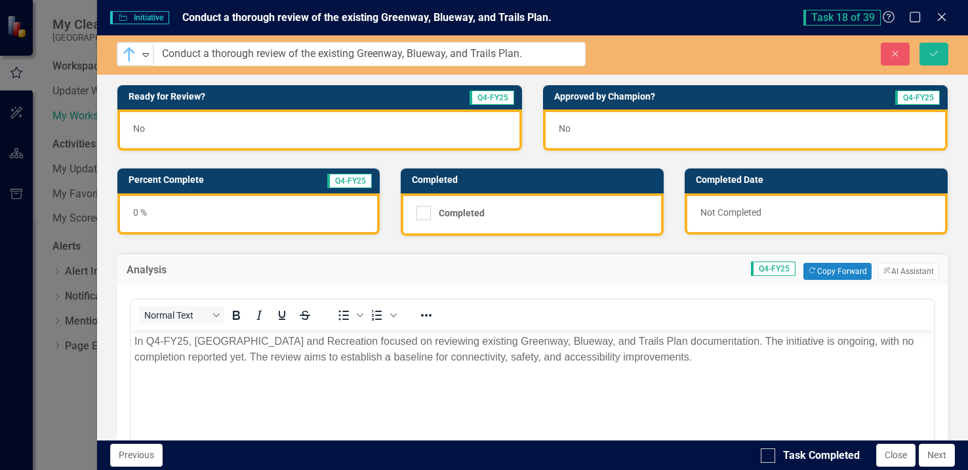
click at [160, 180] on h3 "Percent Complete" at bounding box center [205, 180] width 152 height 10
click at [160, 179] on h3 "Percent Complete" at bounding box center [205, 180] width 152 height 10
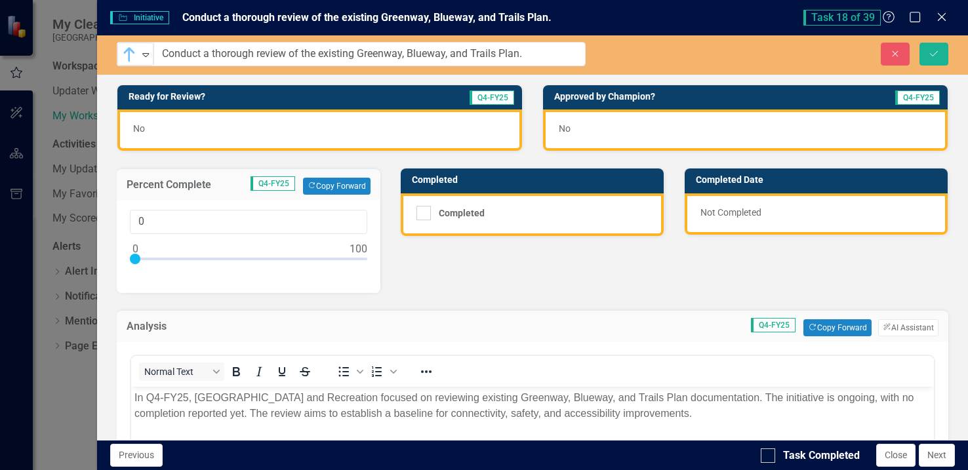
click at [149, 246] on div "0" at bounding box center [249, 240] width 238 height 60
click at [148, 258] on div at bounding box center [249, 262] width 238 height 16
click at [154, 256] on div at bounding box center [249, 262] width 238 height 16
click at [150, 256] on div at bounding box center [249, 262] width 238 height 16
click at [160, 216] on input "7" at bounding box center [249, 222] width 238 height 24
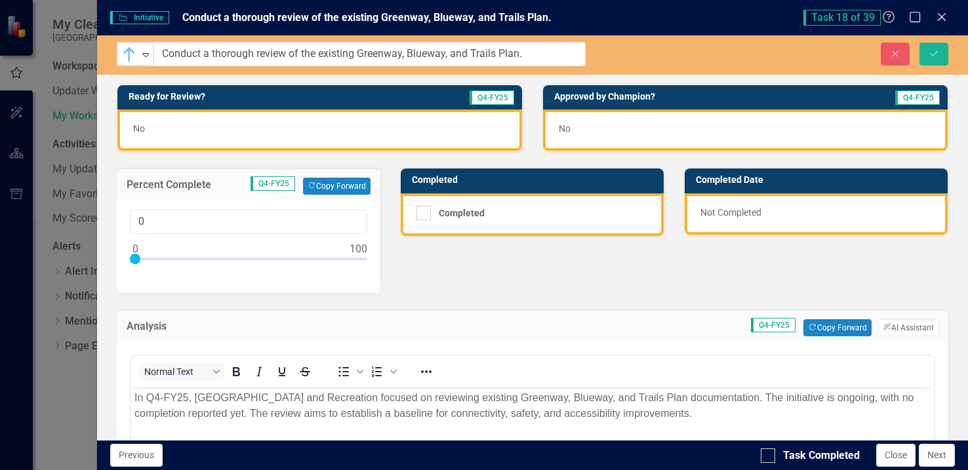
click at [182, 252] on div "0" at bounding box center [249, 240] width 238 height 60
click at [182, 258] on div at bounding box center [249, 262] width 238 height 16
click at [174, 222] on input "21" at bounding box center [249, 222] width 238 height 24
click at [178, 258] on div at bounding box center [249, 262] width 238 height 16
click at [157, 218] on input "19" at bounding box center [249, 222] width 238 height 24
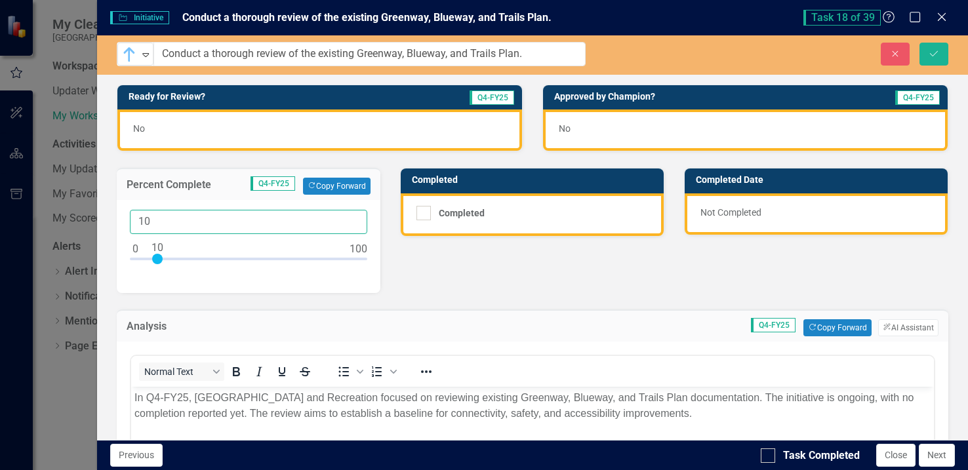
type input "10"
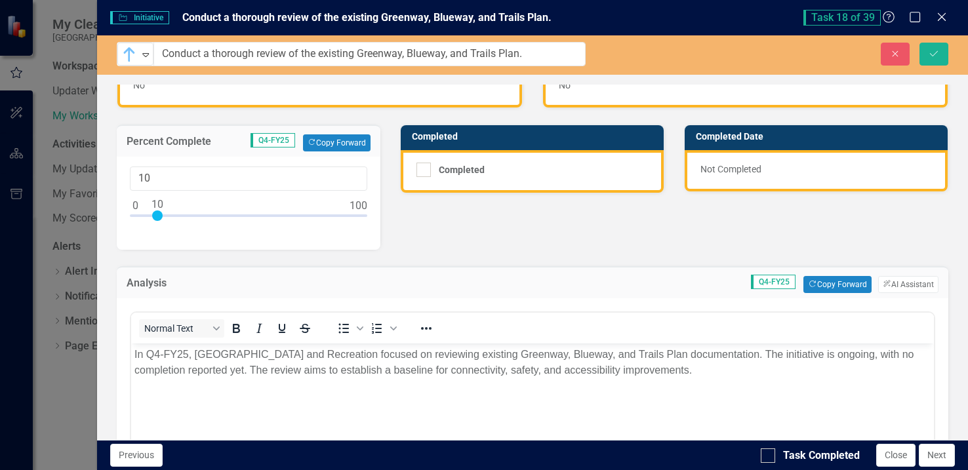
scroll to position [131, 0]
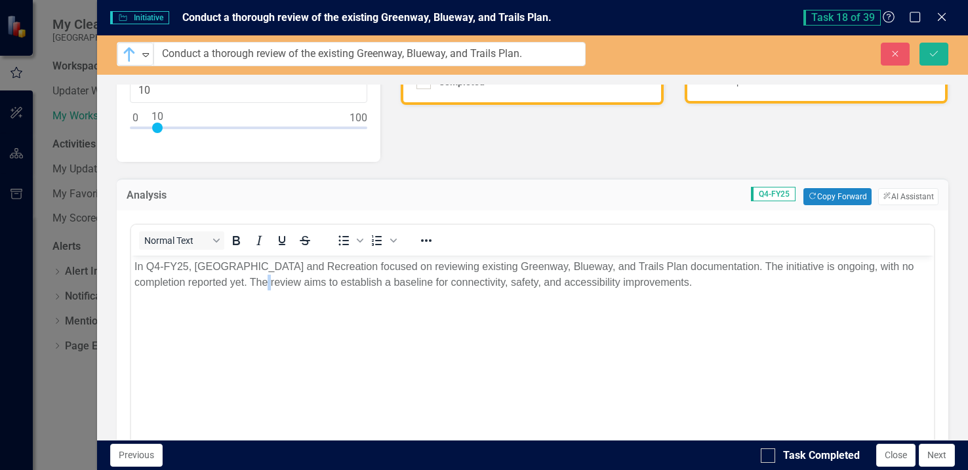
click at [245, 281] on p "In Q4-FY25, [GEOGRAPHIC_DATA] and Recreation focused on reviewing existing Gree…" at bounding box center [532, 274] width 796 height 31
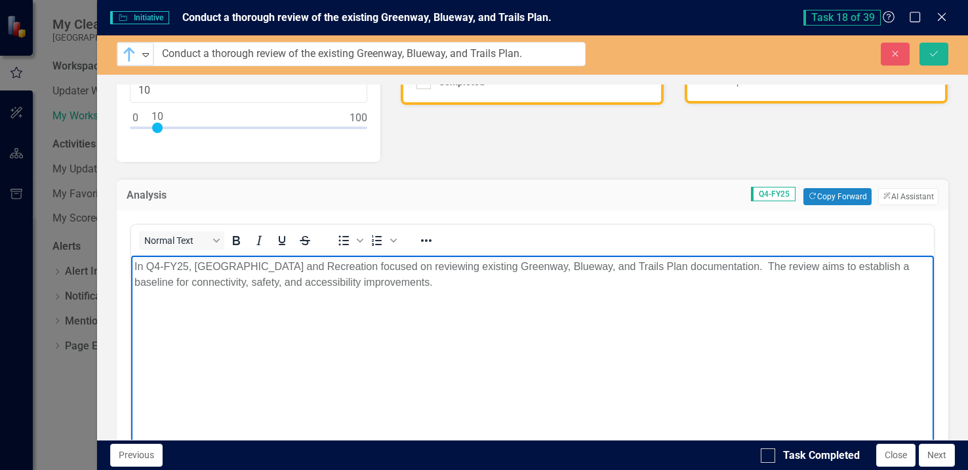
click at [619, 358] on body "In Q4-FY25, [GEOGRAPHIC_DATA] and Recreation focused on reviewing existing Gree…" at bounding box center [531, 354] width 803 height 197
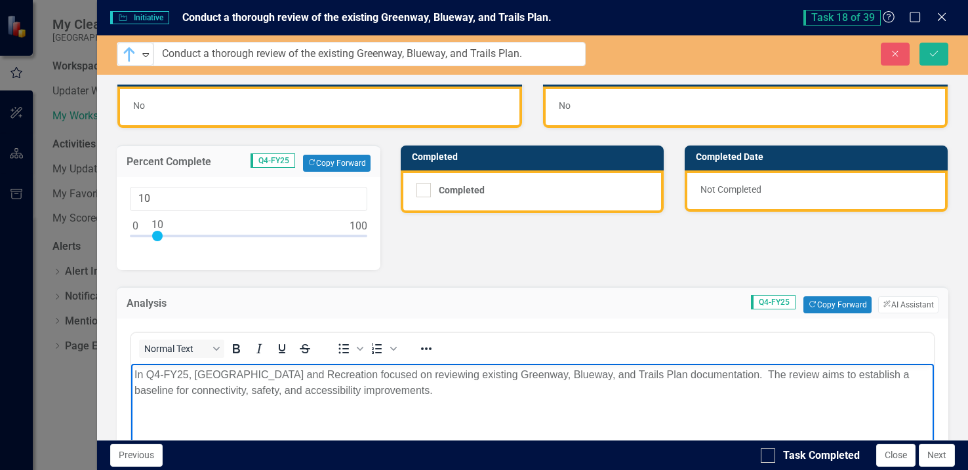
scroll to position [0, 0]
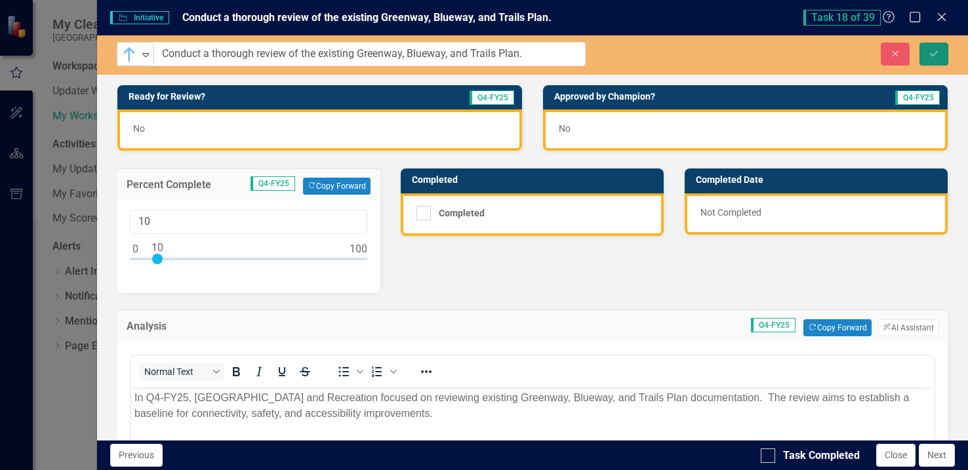
click at [934, 53] on icon "Save" at bounding box center [934, 53] width 12 height 9
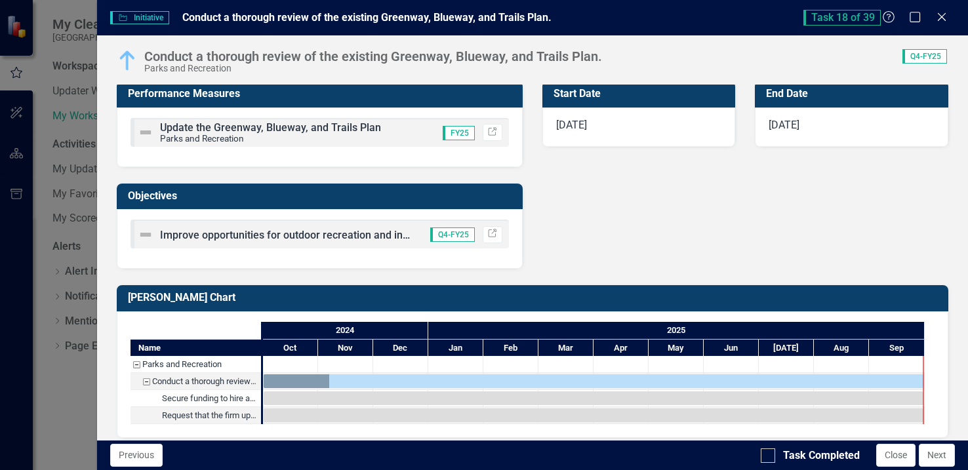
scroll to position [622, 0]
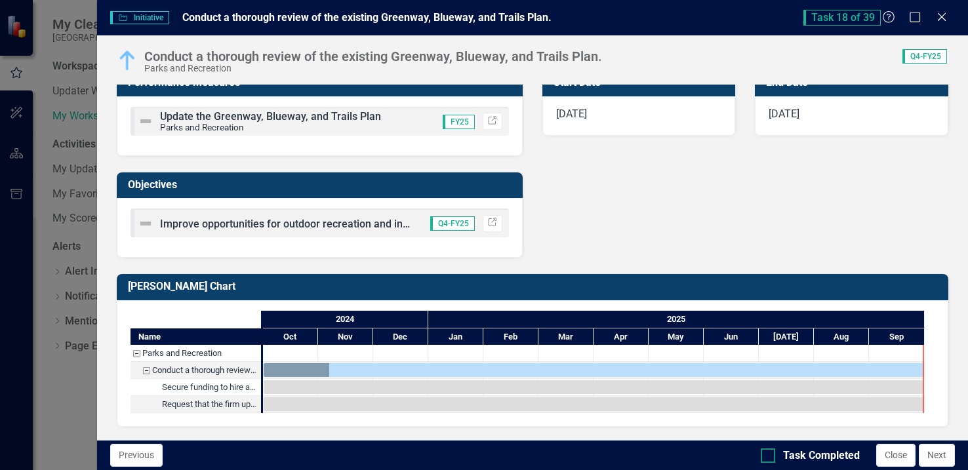
click at [769, 454] on input "Task Completed" at bounding box center [765, 453] width 9 height 9
checkbox input "true"
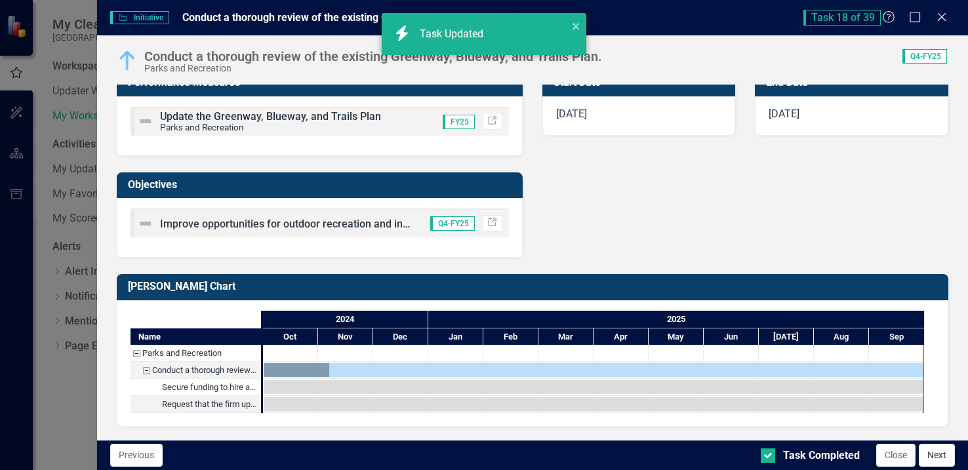
checkbox input "true"
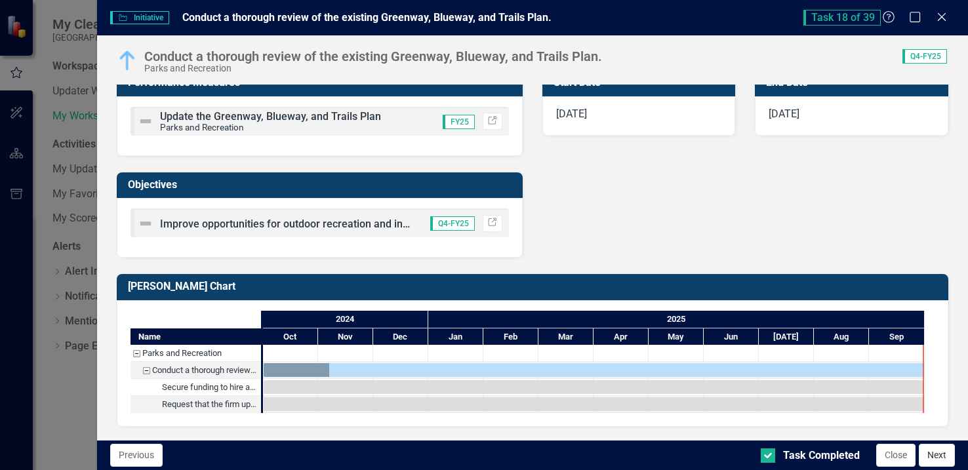
click at [934, 454] on button "Next" at bounding box center [937, 455] width 36 height 23
